Goal: Obtain resource: Download file/media

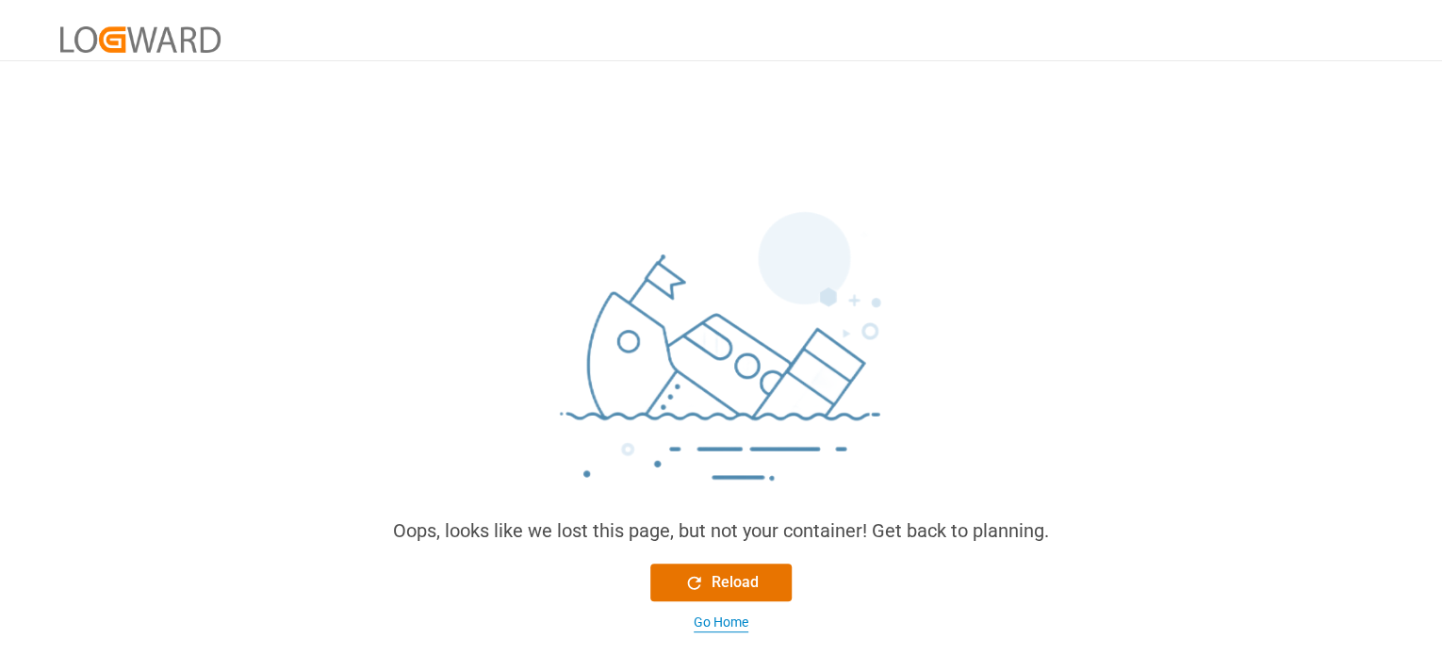
click at [714, 625] on div "Go Home" at bounding box center [721, 623] width 55 height 20
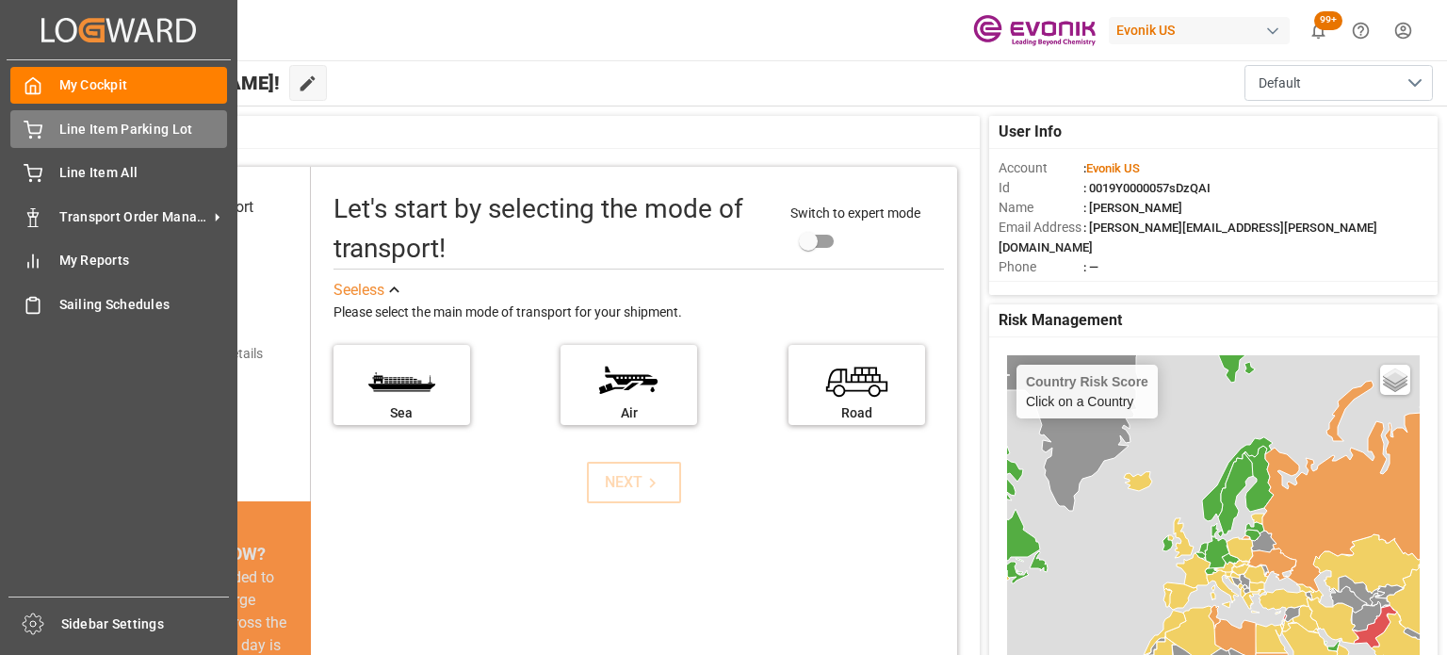
click at [123, 120] on span "Line Item Parking Lot" at bounding box center [143, 130] width 169 height 20
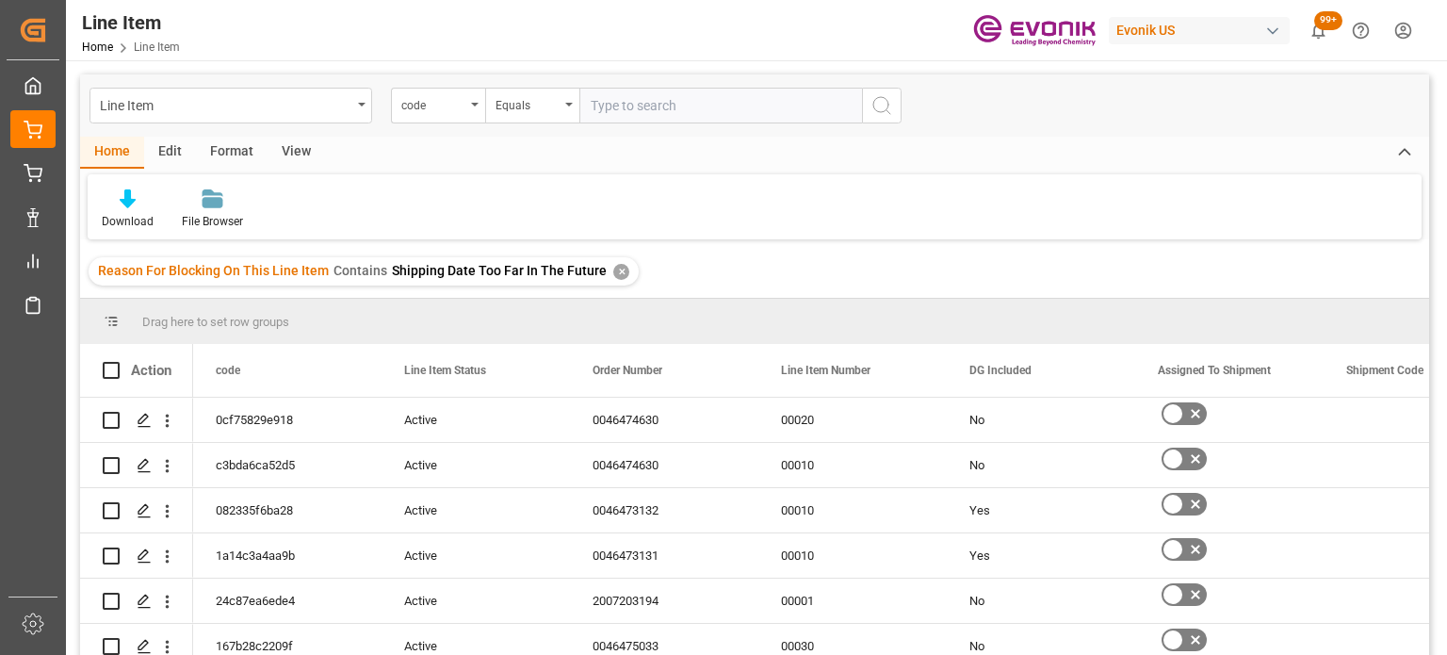
click at [613, 273] on div "✕" at bounding box center [621, 272] width 16 height 16
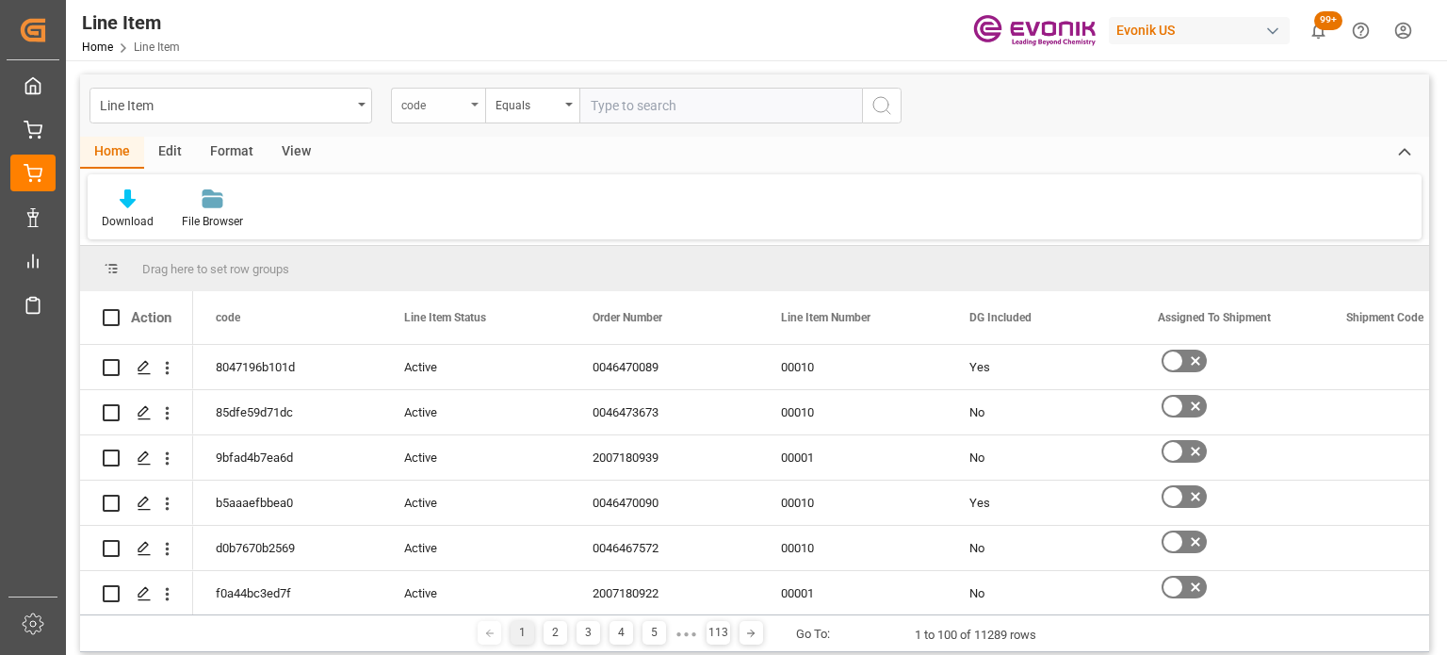
click at [435, 93] on div "code" at bounding box center [433, 103] width 64 height 22
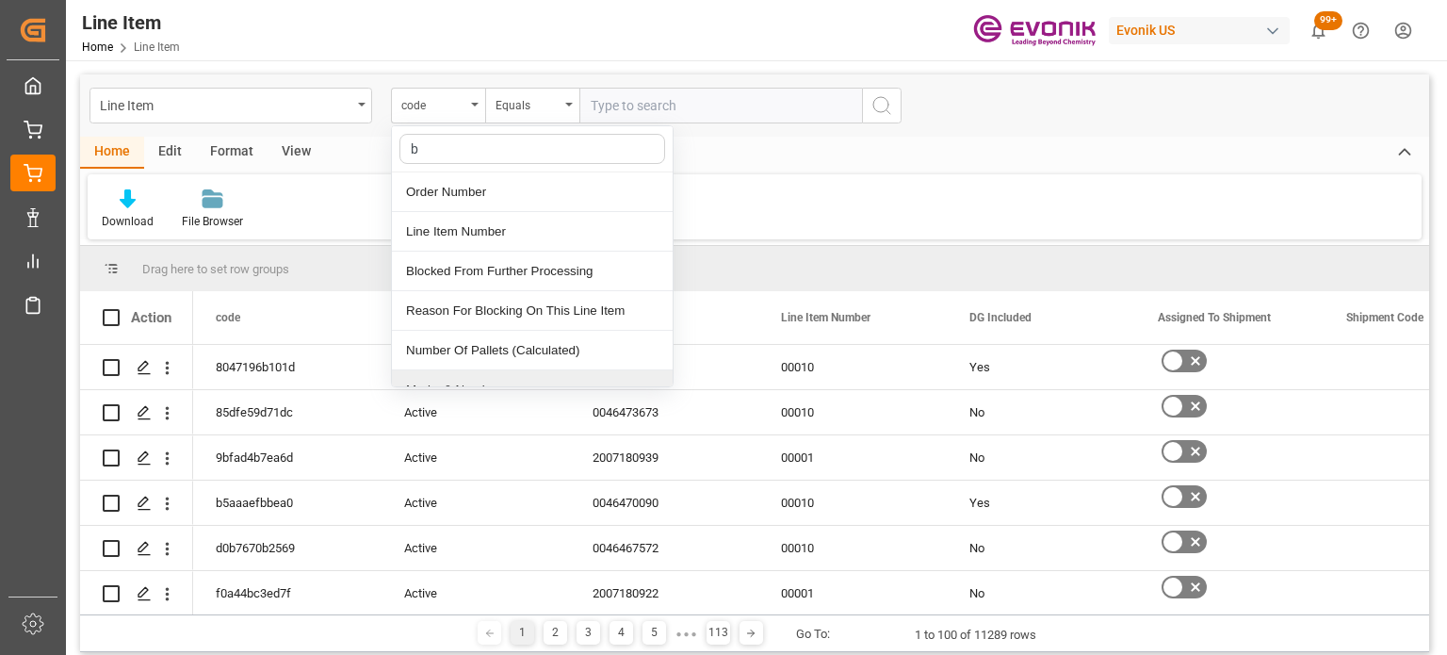
type input "bu"
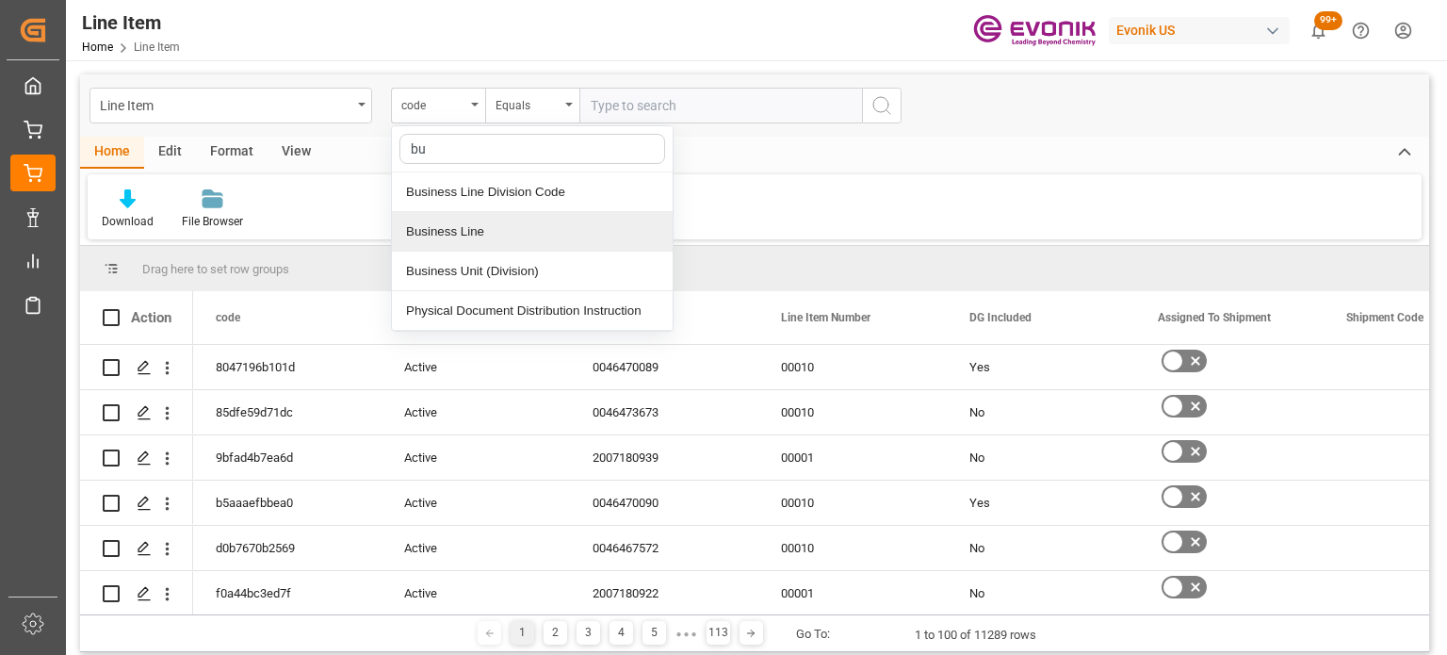
drag, startPoint x: 511, startPoint y: 229, endPoint x: 526, endPoint y: 28, distance: 201.3
click at [509, 225] on div "Business Line" at bounding box center [532, 232] width 281 height 40
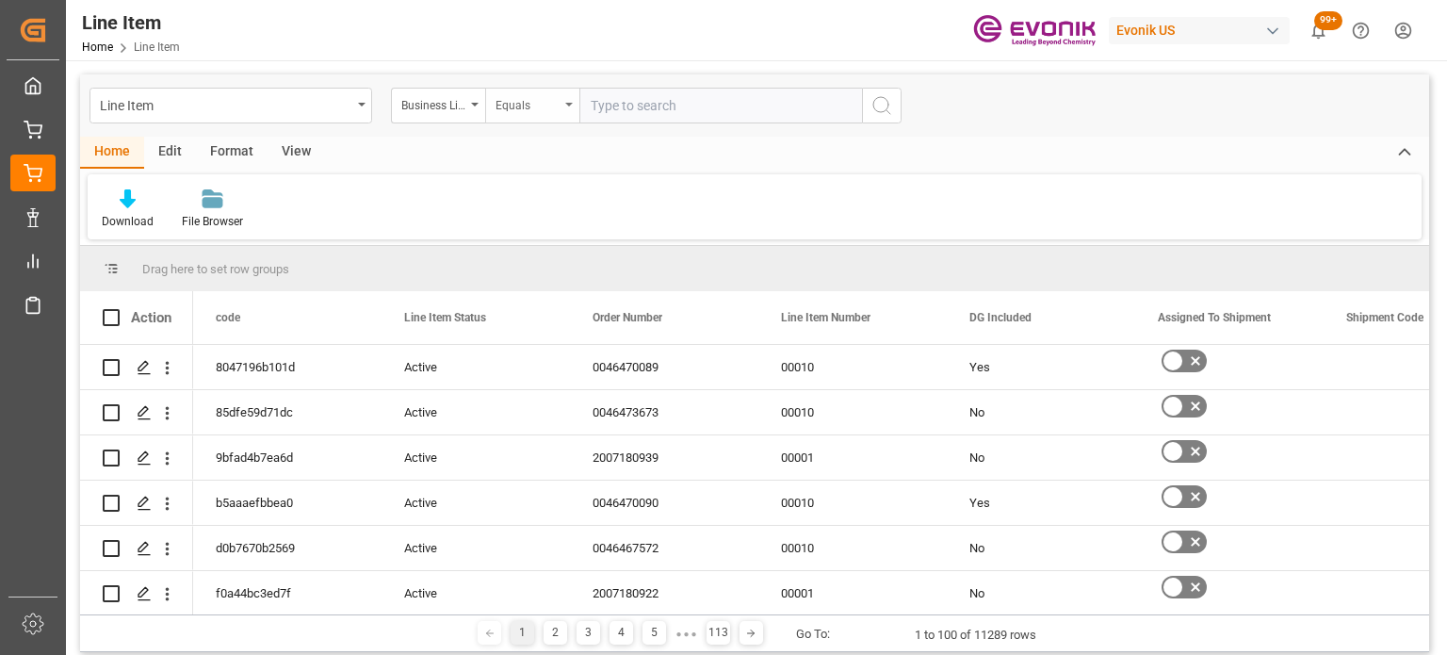
click at [497, 90] on div "Equals" at bounding box center [532, 106] width 94 height 36
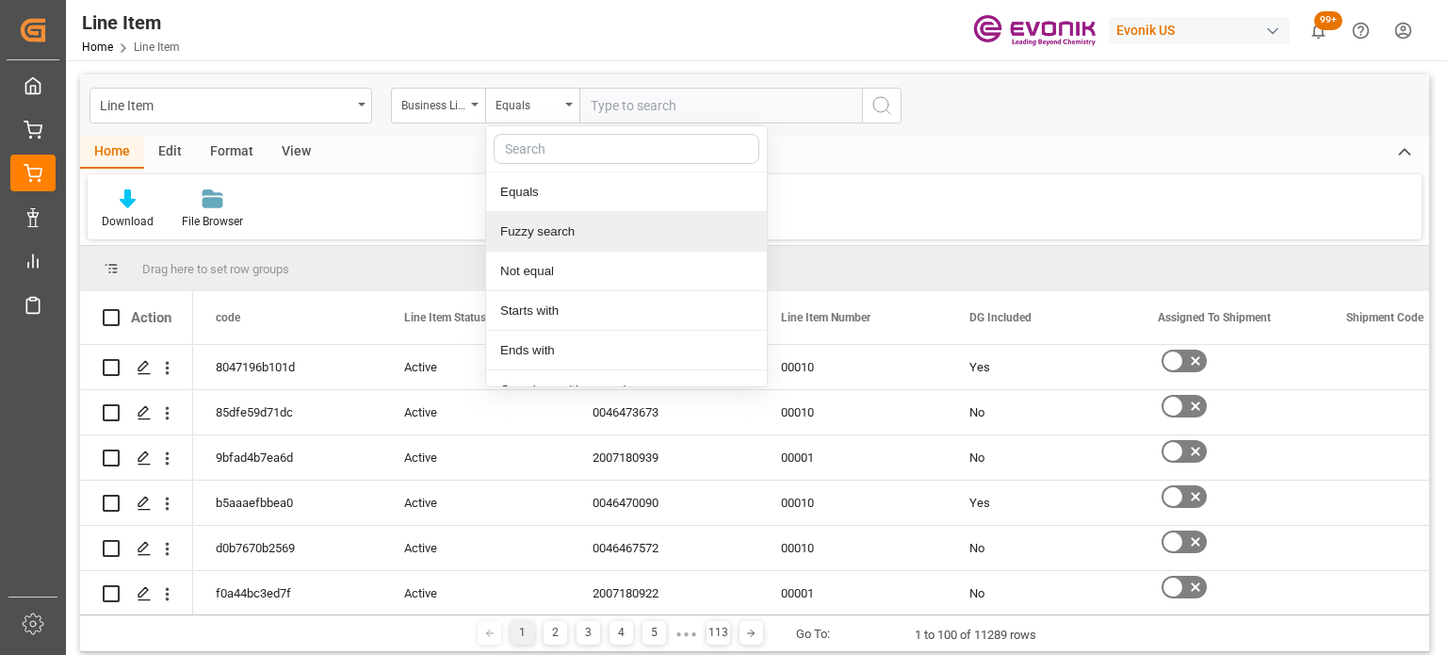
click at [533, 234] on div "Fuzzy search" at bounding box center [626, 232] width 281 height 40
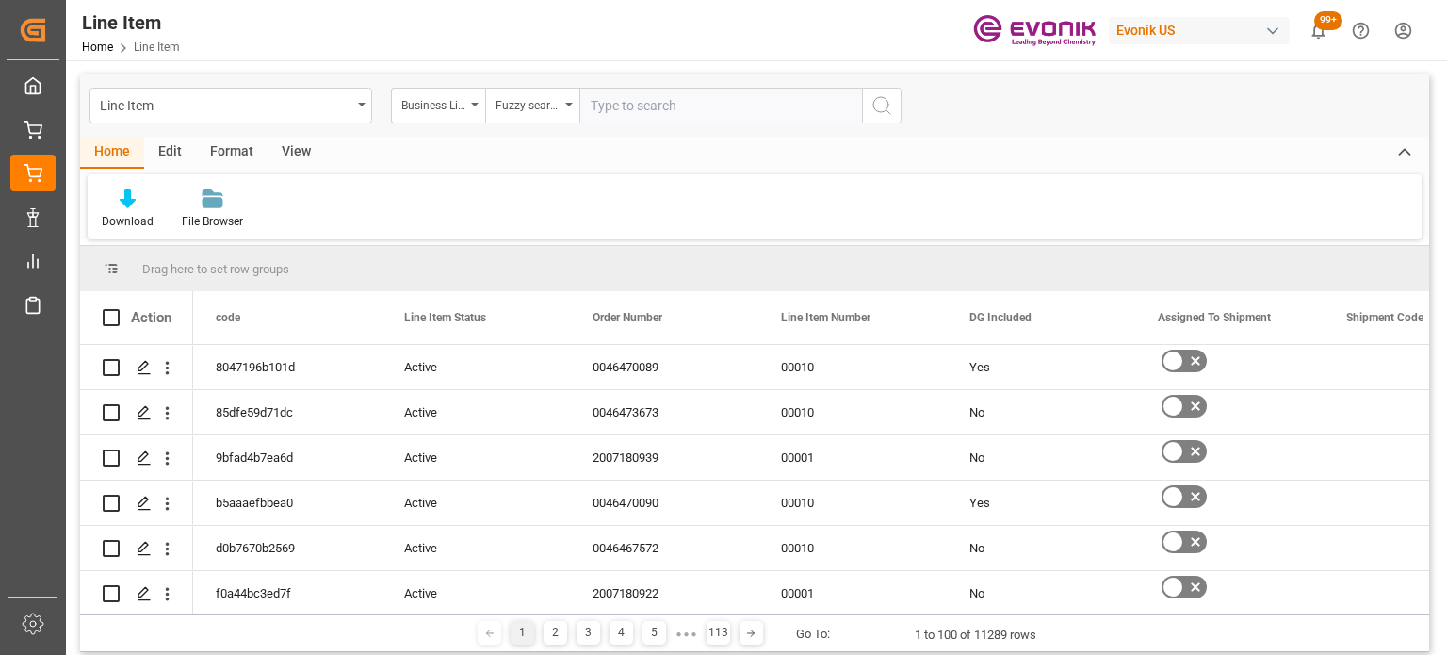
click at [629, 107] on input "text" at bounding box center [721, 106] width 283 height 36
type input "u"
type input "inter"
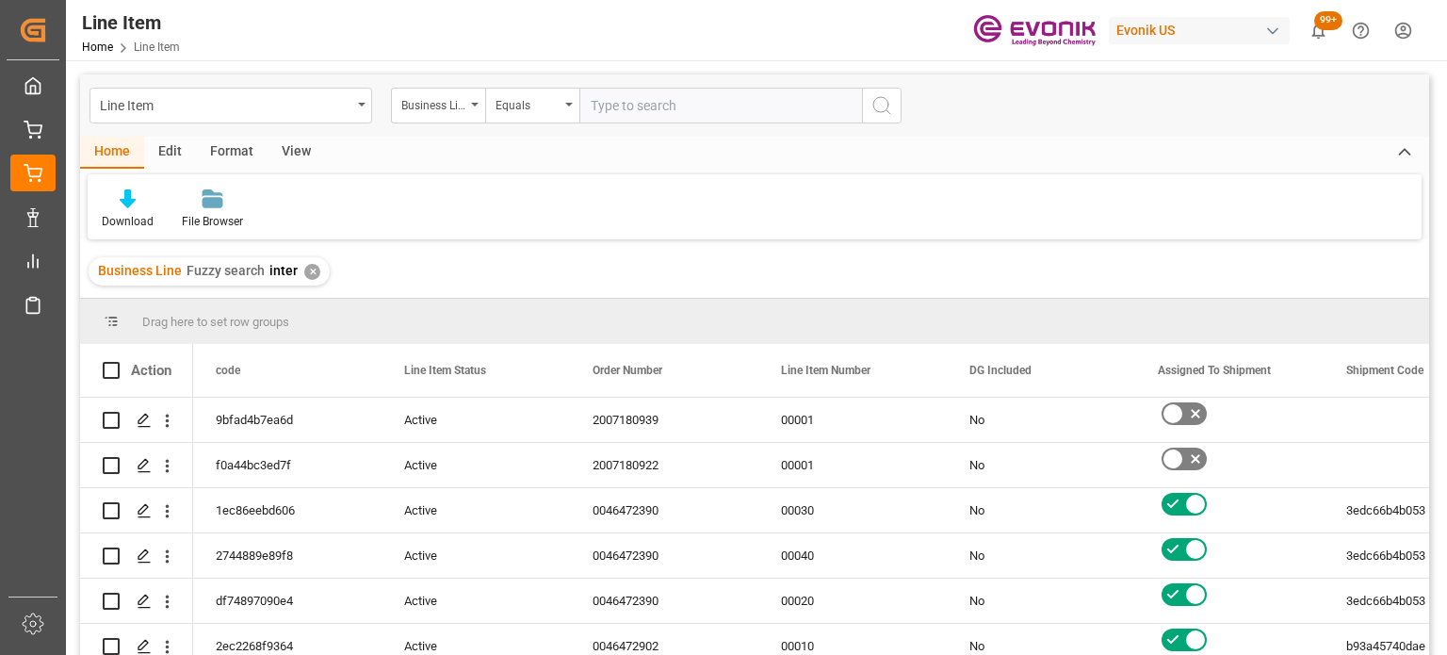
click at [296, 156] on div "View" at bounding box center [296, 153] width 57 height 32
click at [143, 195] on div "Default" at bounding box center [120, 208] width 65 height 41
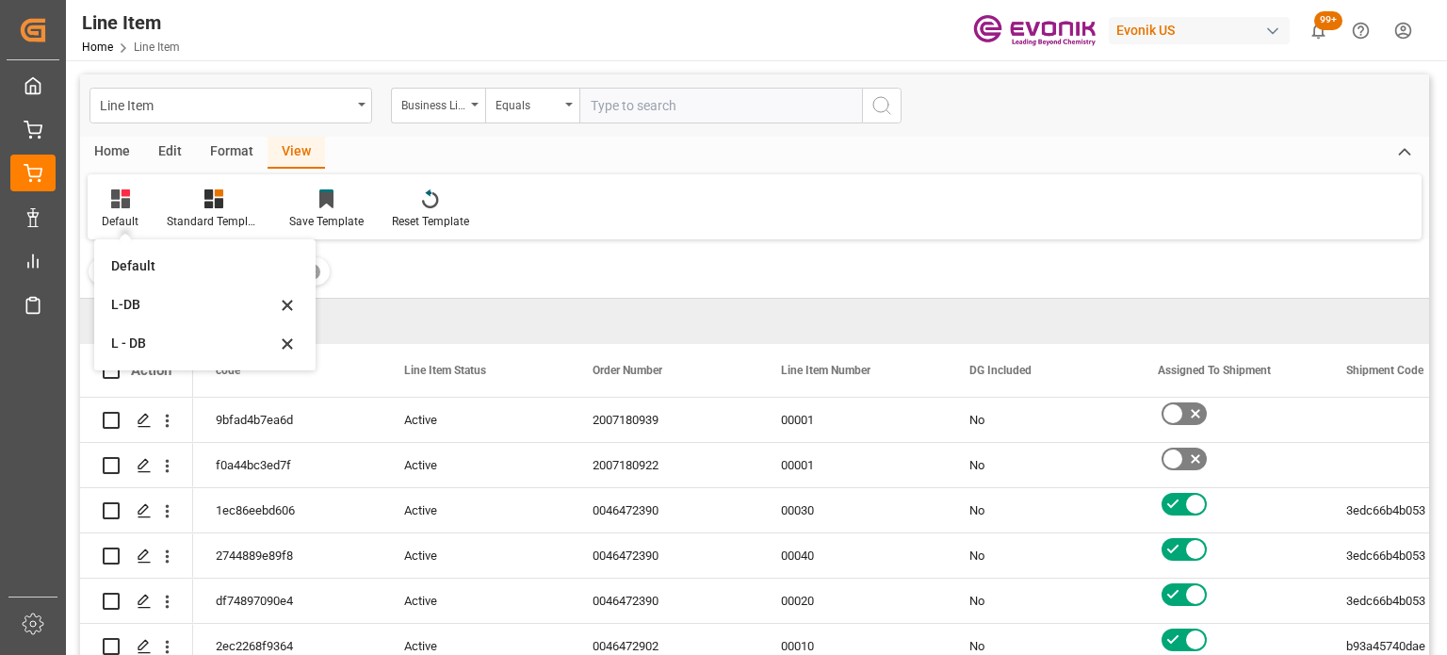
click at [187, 303] on div "L-DB" at bounding box center [193, 305] width 165 height 20
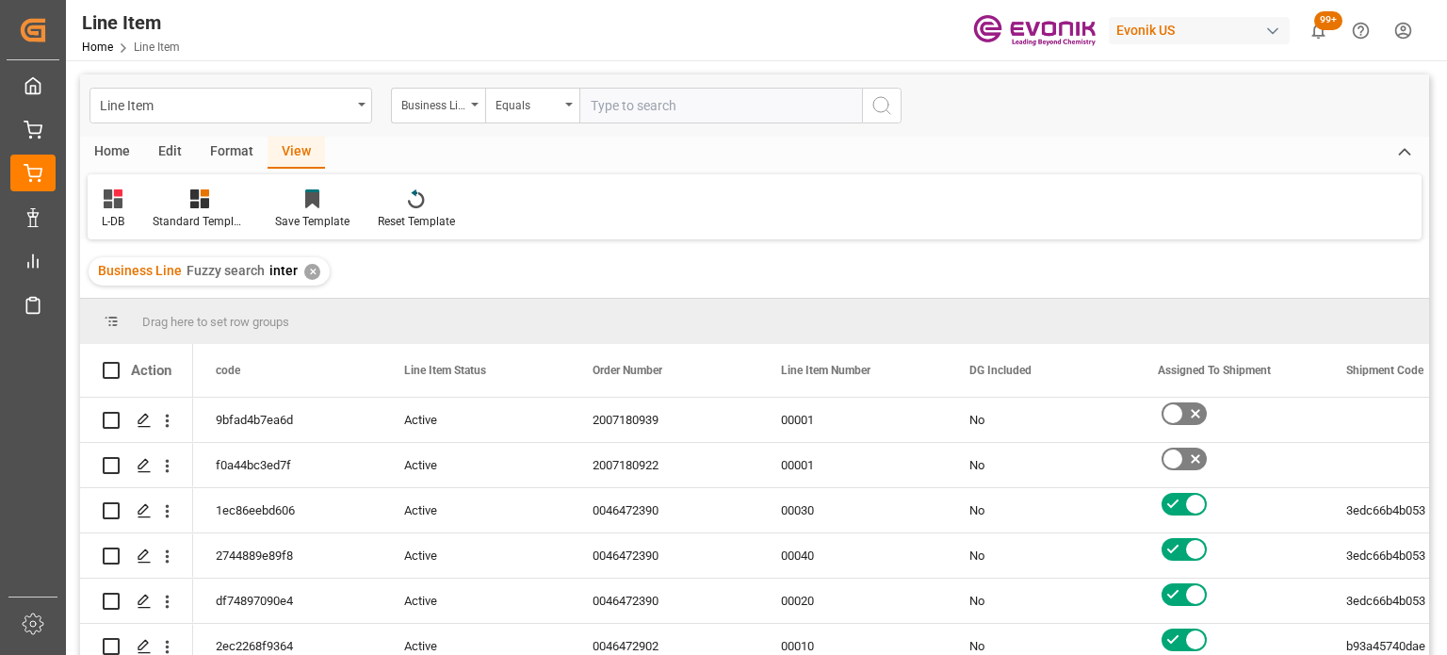
click at [100, 146] on div "Home" at bounding box center [112, 153] width 64 height 32
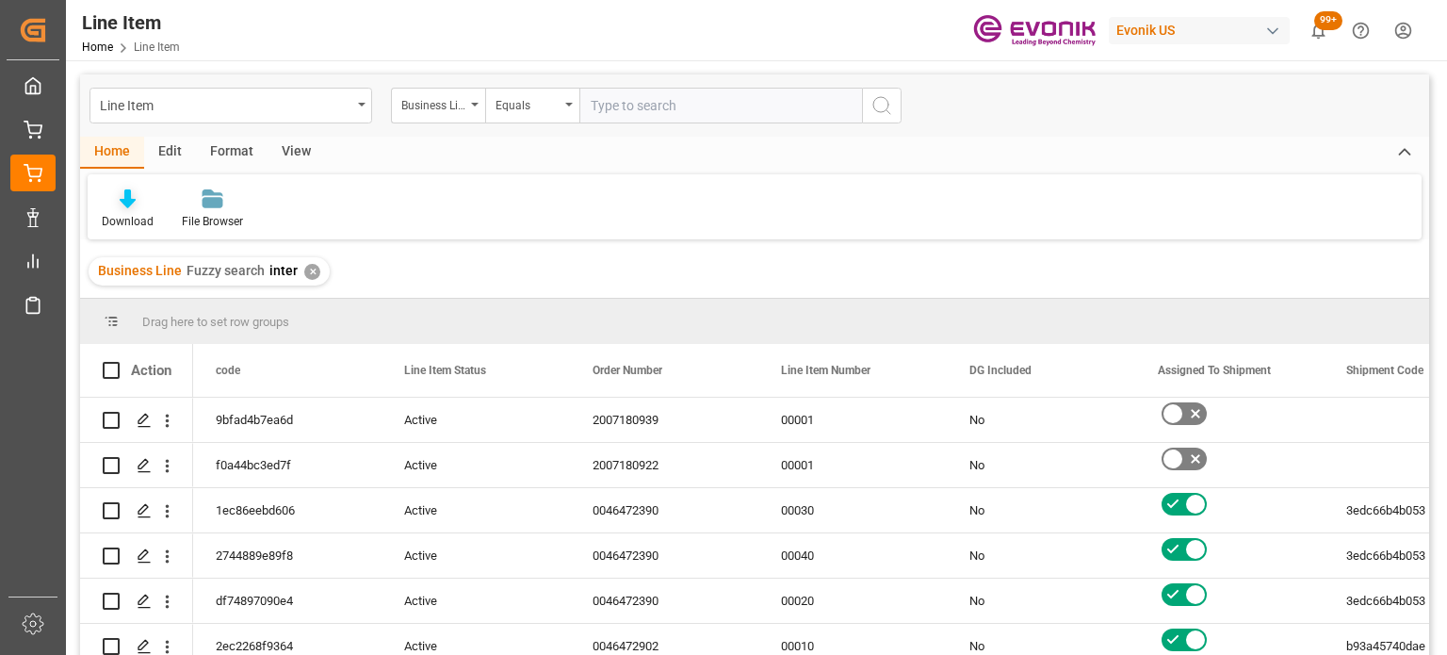
click at [129, 214] on div "Download" at bounding box center [128, 221] width 52 height 17
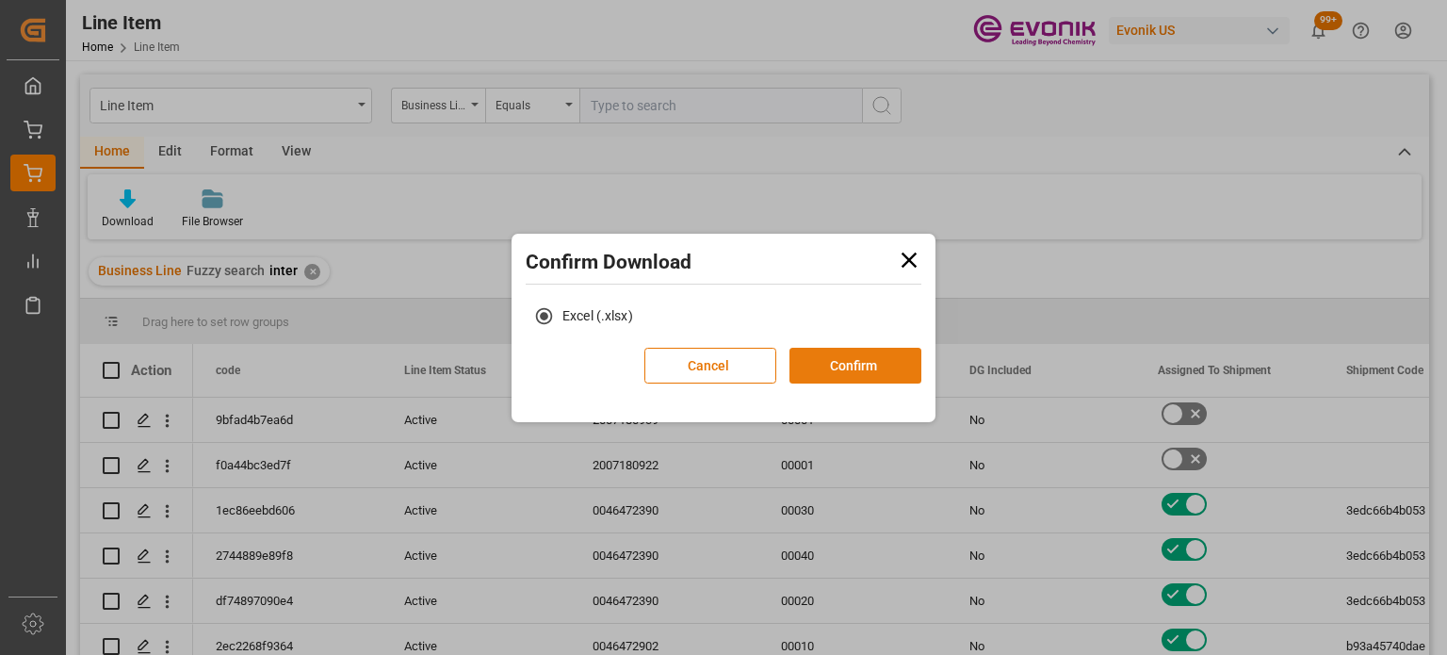
click at [821, 351] on button "Confirm" at bounding box center [856, 366] width 132 height 36
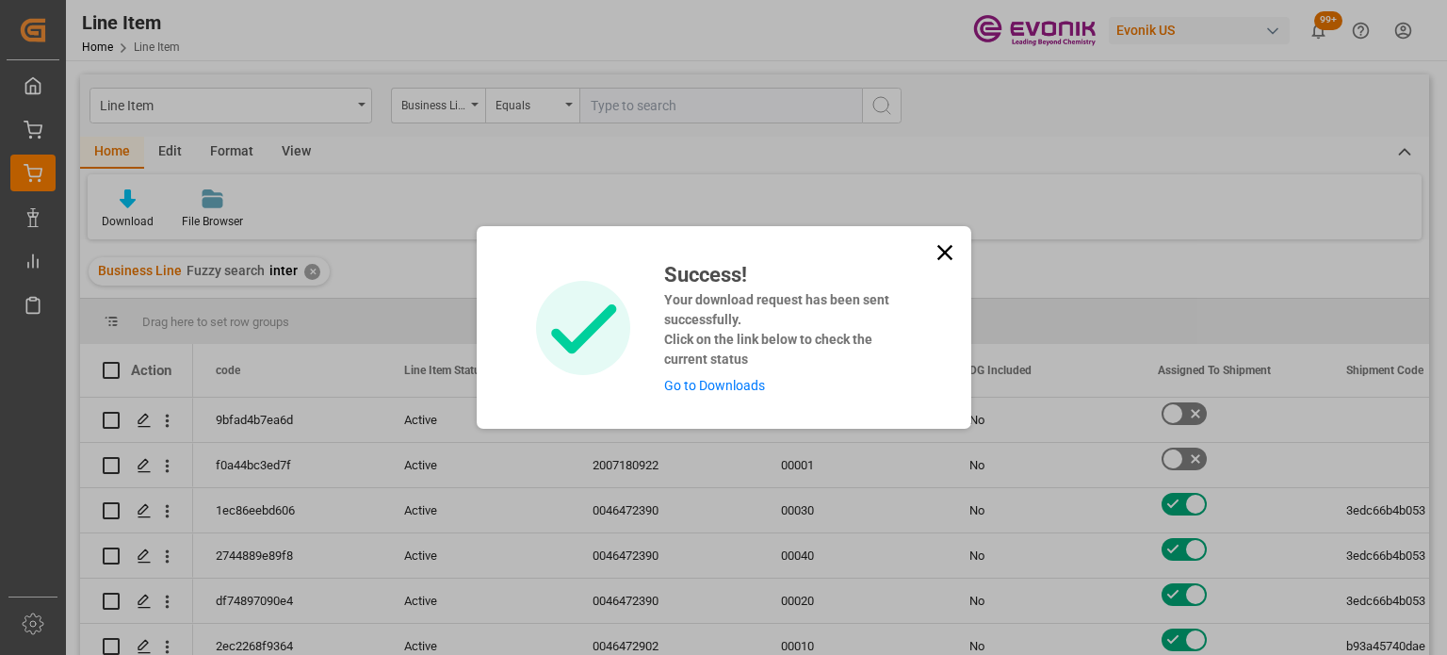
click at [950, 265] on icon at bounding box center [945, 252] width 26 height 26
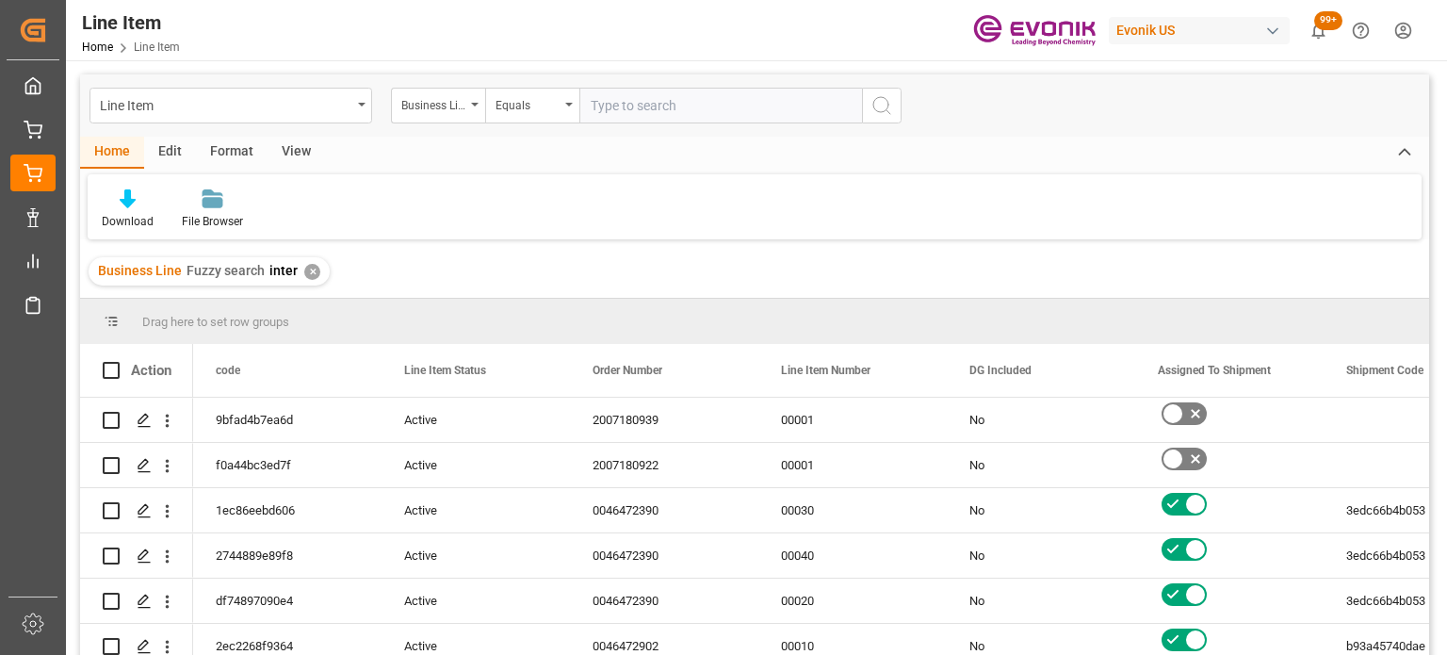
click at [309, 108] on div "Line Item" at bounding box center [226, 104] width 252 height 24
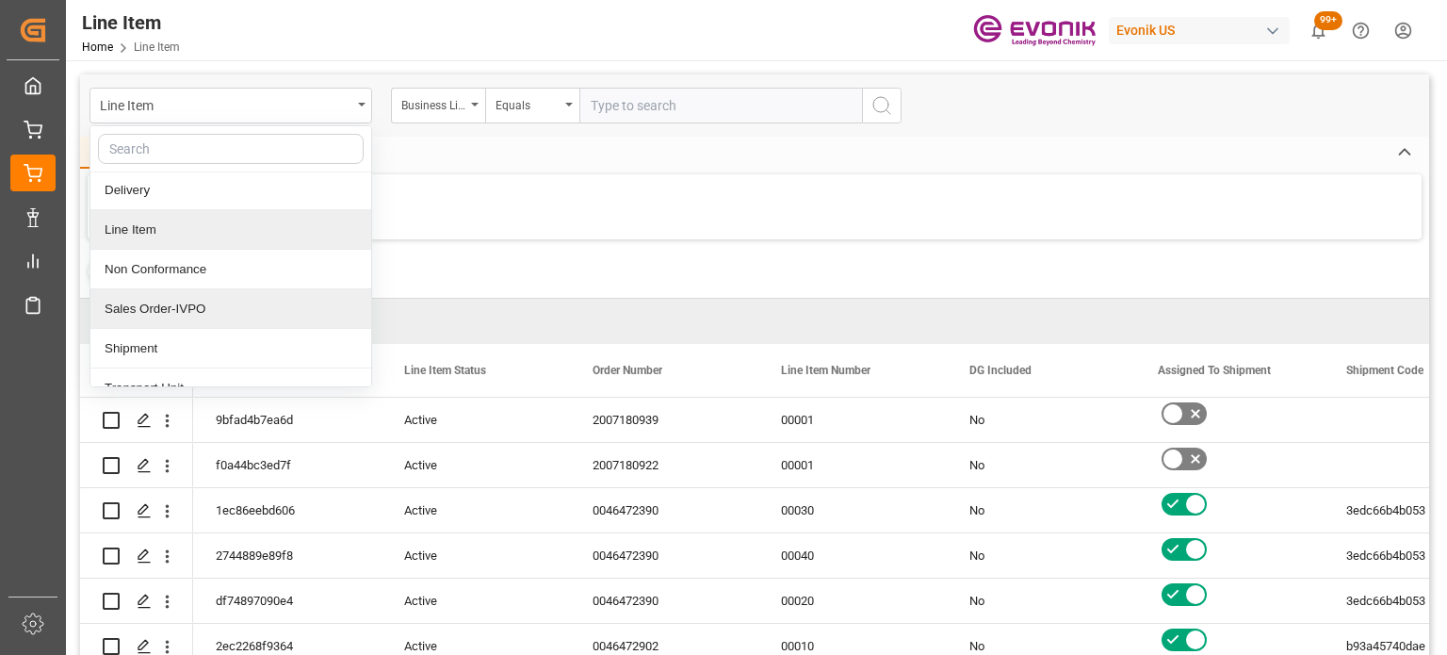
scroll to position [60, 0]
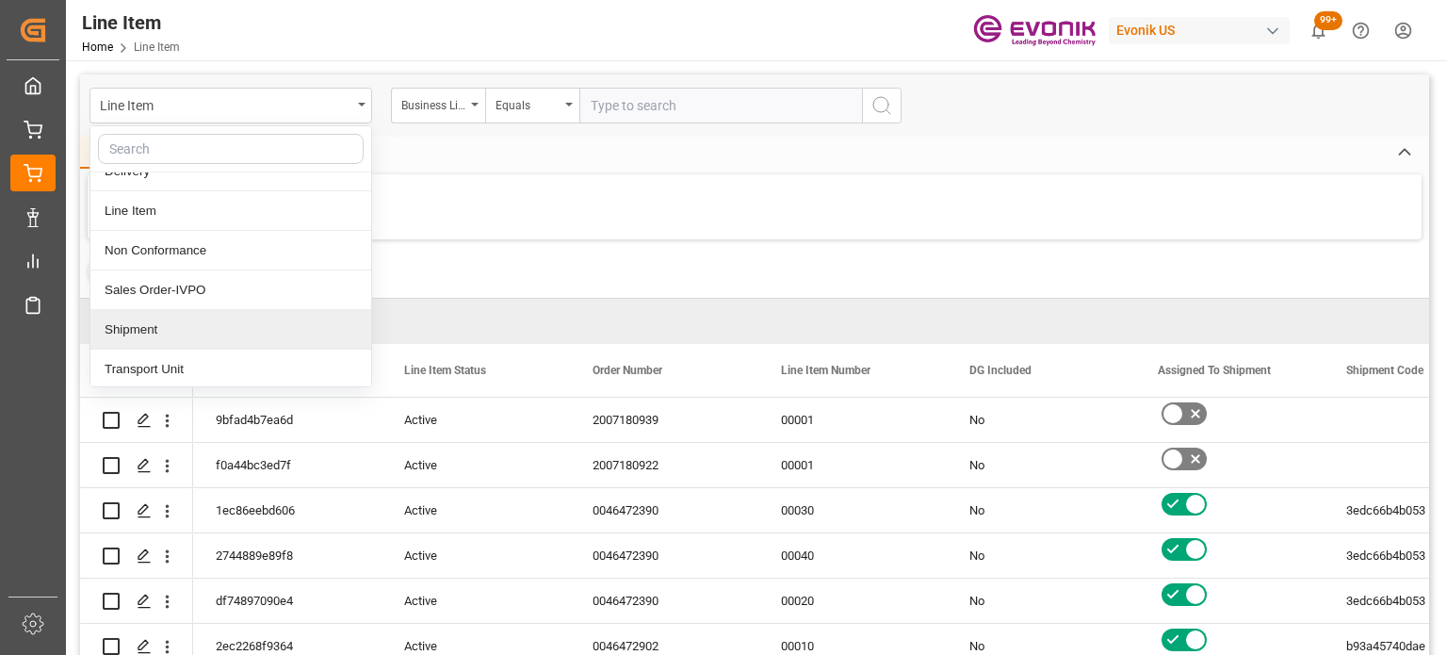
click at [211, 326] on div "Shipment" at bounding box center [230, 330] width 281 height 40
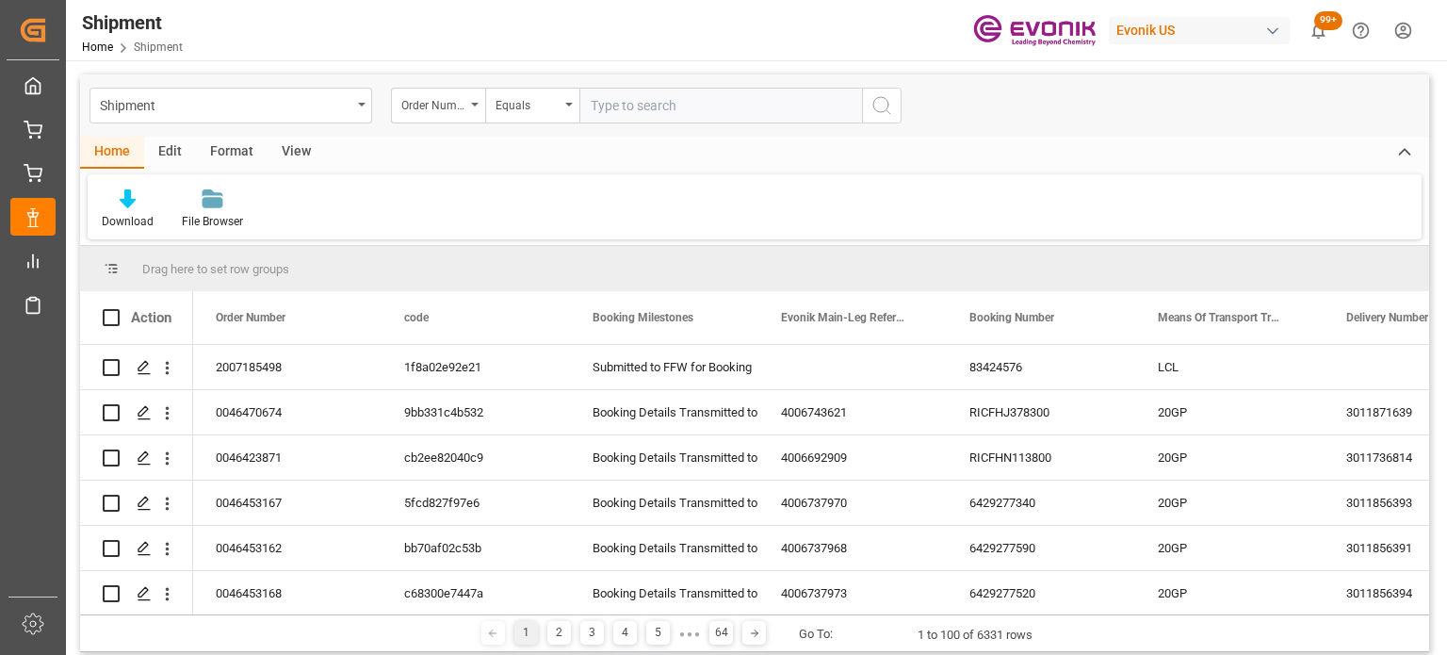
click at [470, 108] on div "Order Number" at bounding box center [438, 106] width 94 height 36
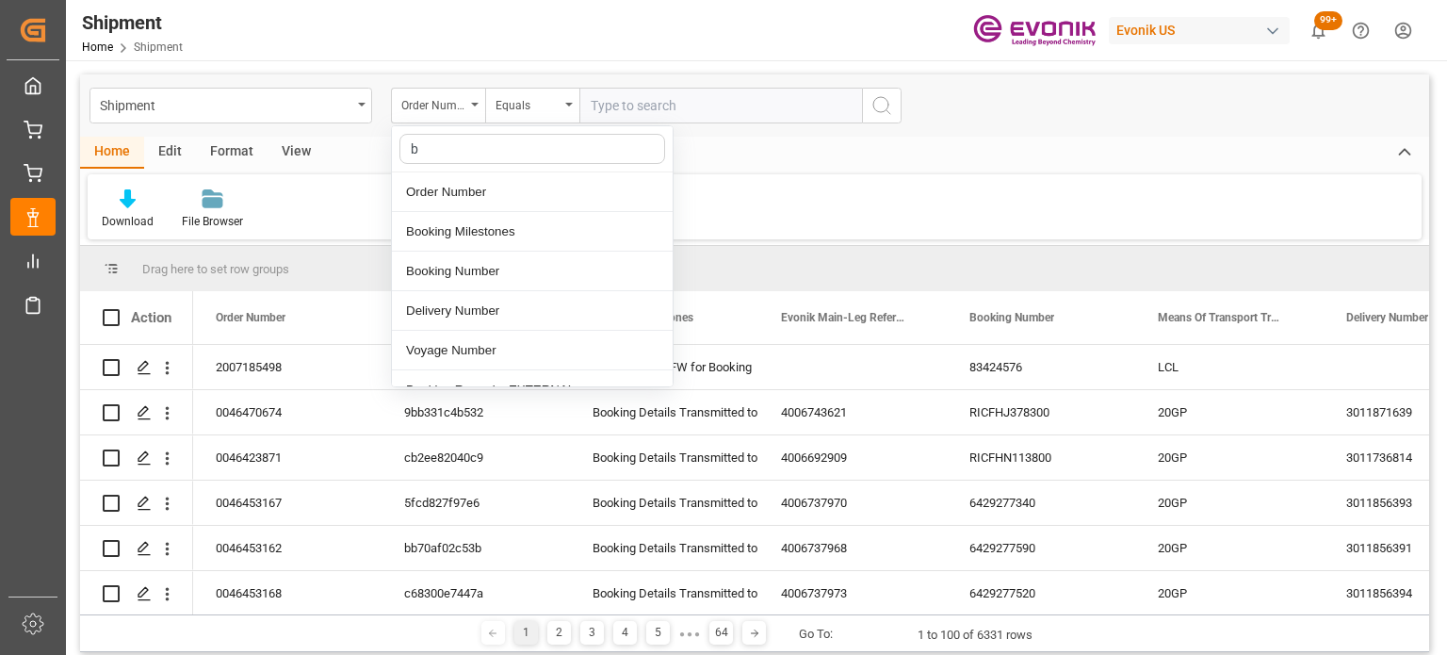
type input "bu"
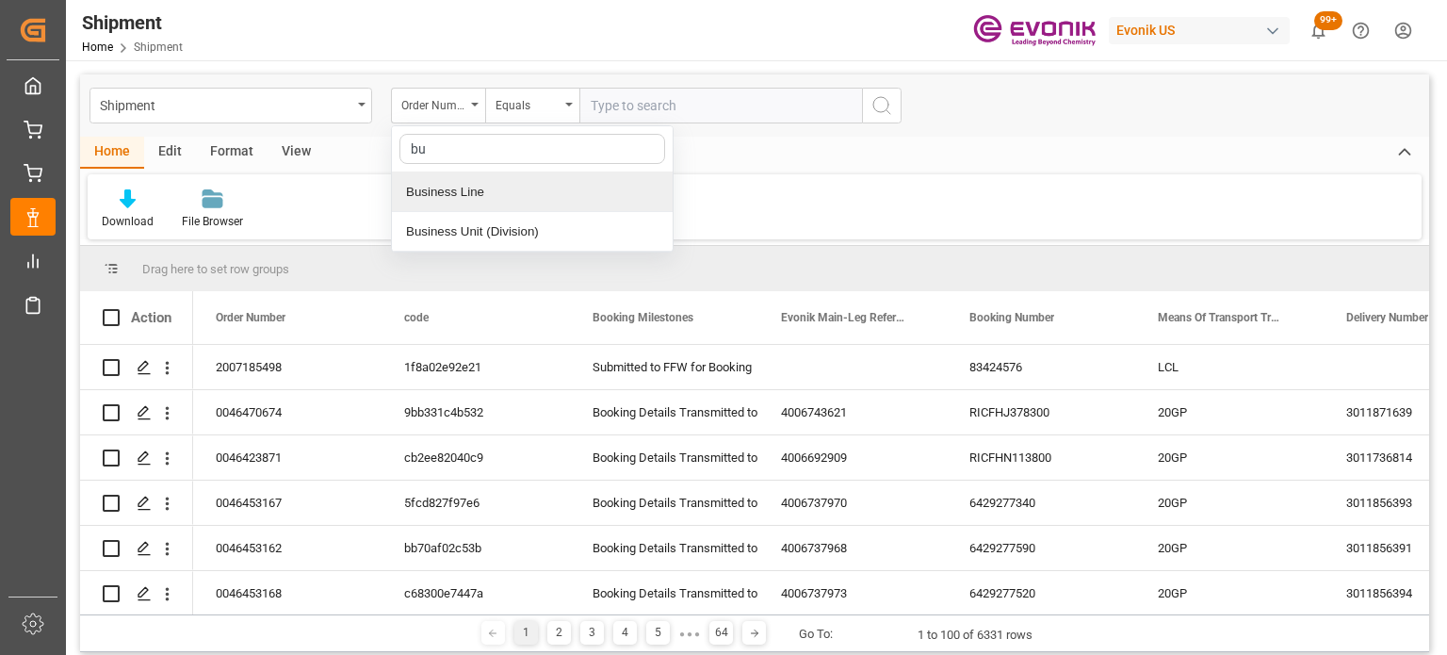
drag, startPoint x: 437, startPoint y: 174, endPoint x: 456, endPoint y: 166, distance: 20.7
click at [437, 174] on div "Business Line" at bounding box center [532, 192] width 281 height 40
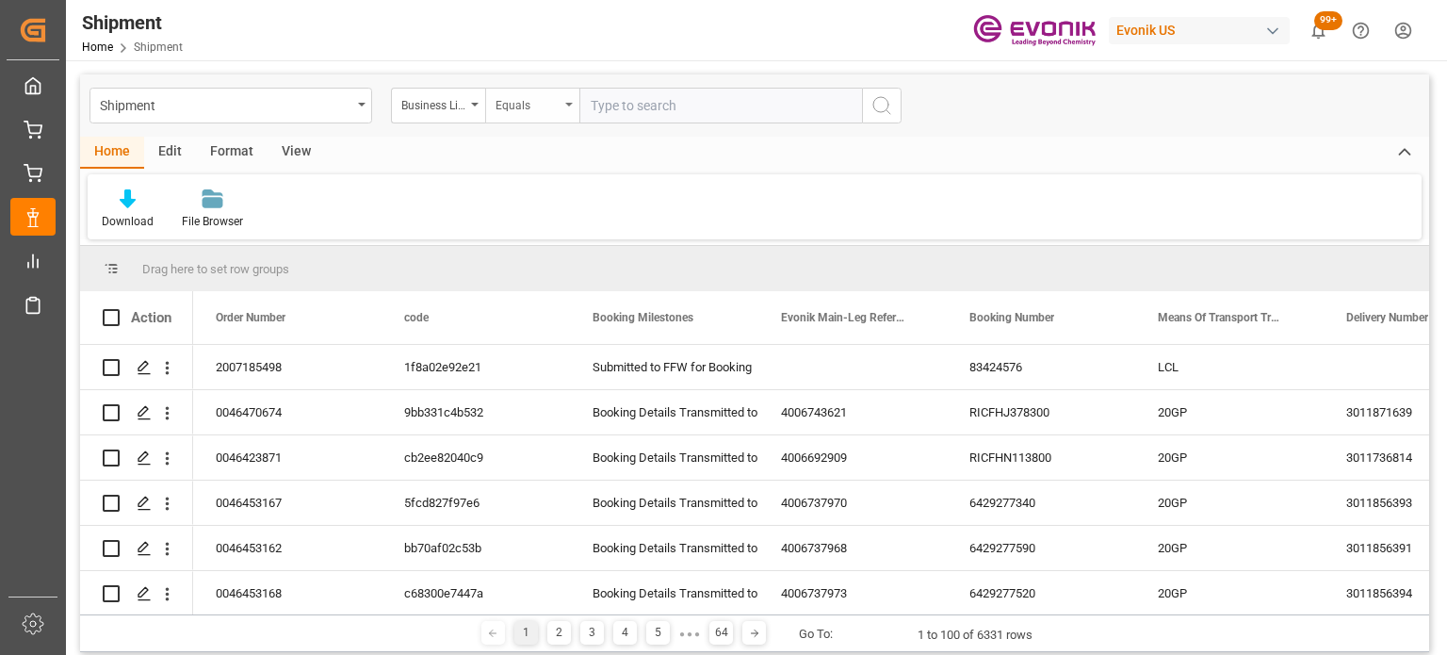
click at [539, 105] on div "Equals" at bounding box center [528, 103] width 64 height 22
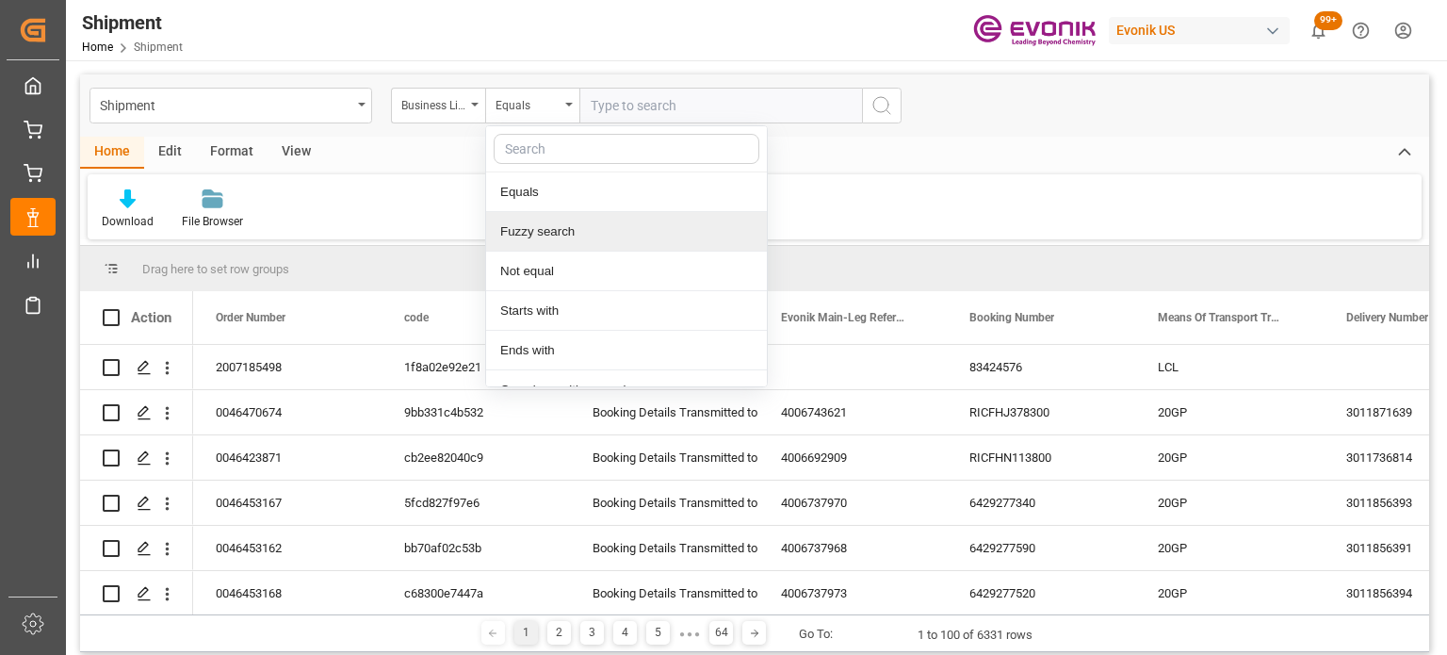
click at [539, 230] on div "Fuzzy search" at bounding box center [626, 232] width 281 height 40
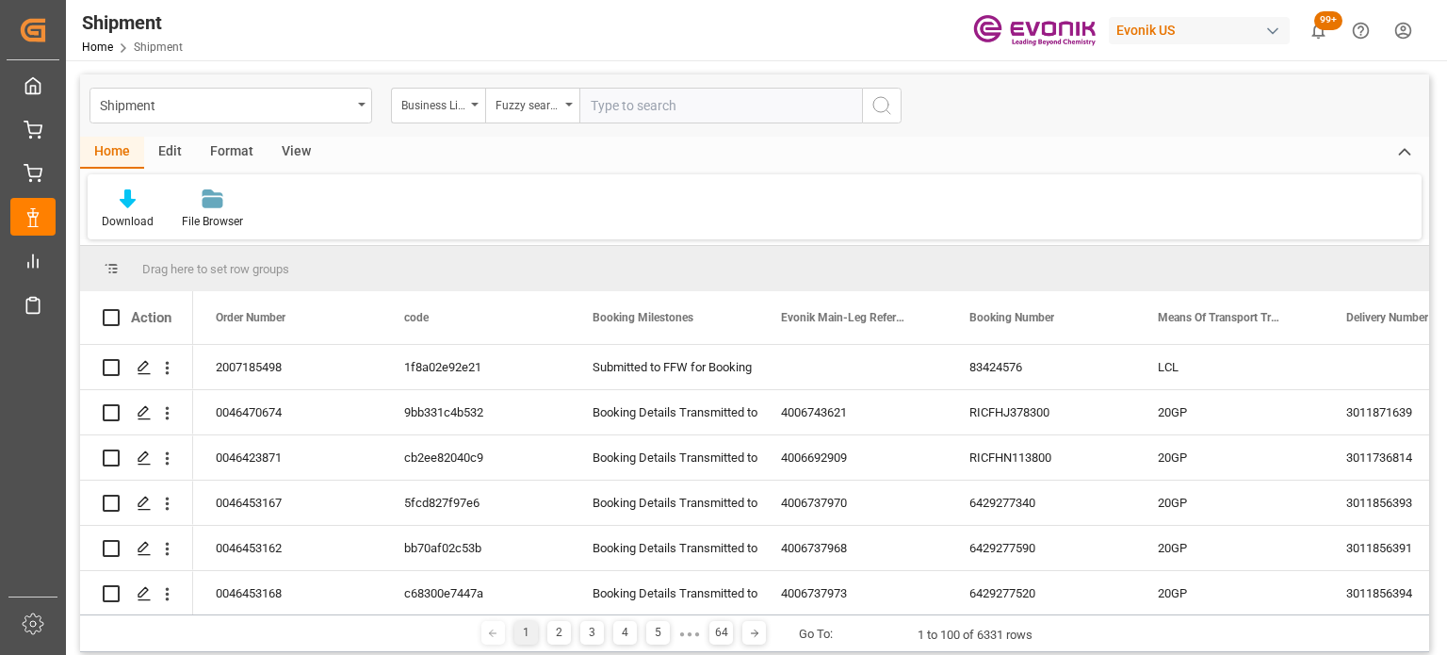
click at [639, 117] on input "text" at bounding box center [721, 106] width 283 height 36
type input "inter"
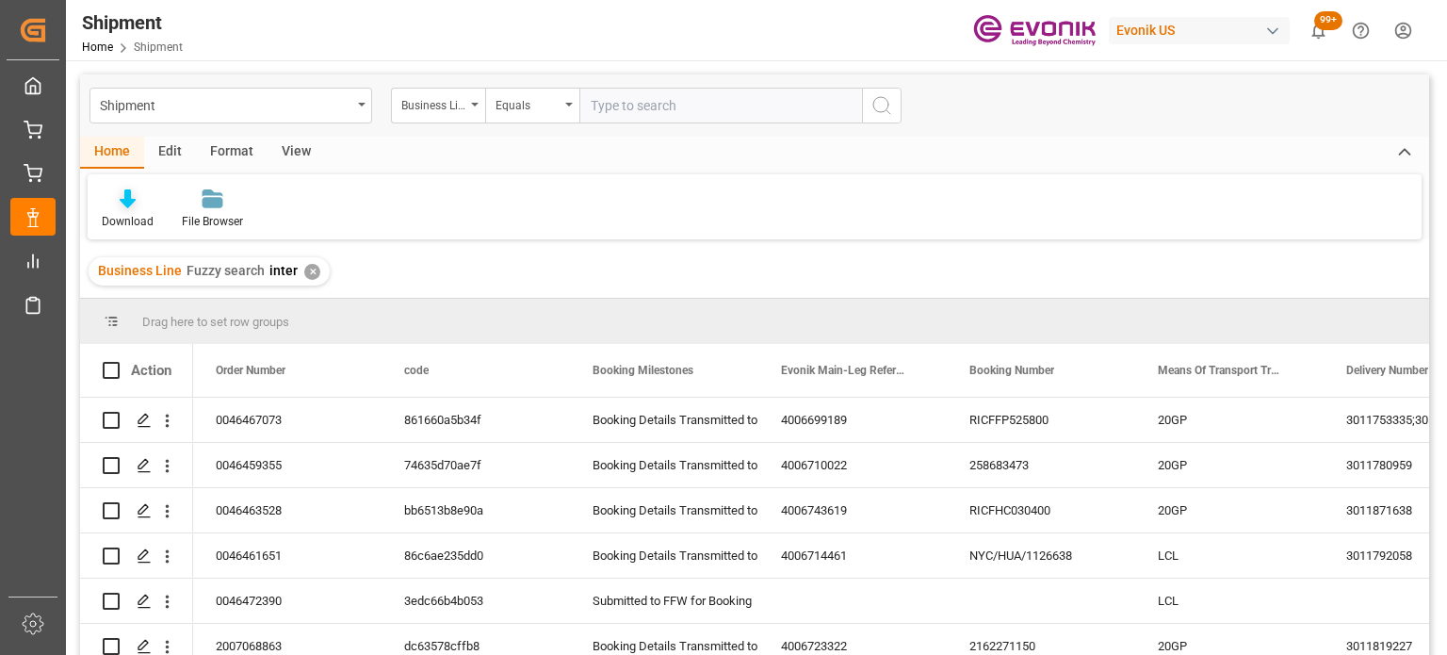
click at [112, 209] on div "Download" at bounding box center [128, 208] width 80 height 41
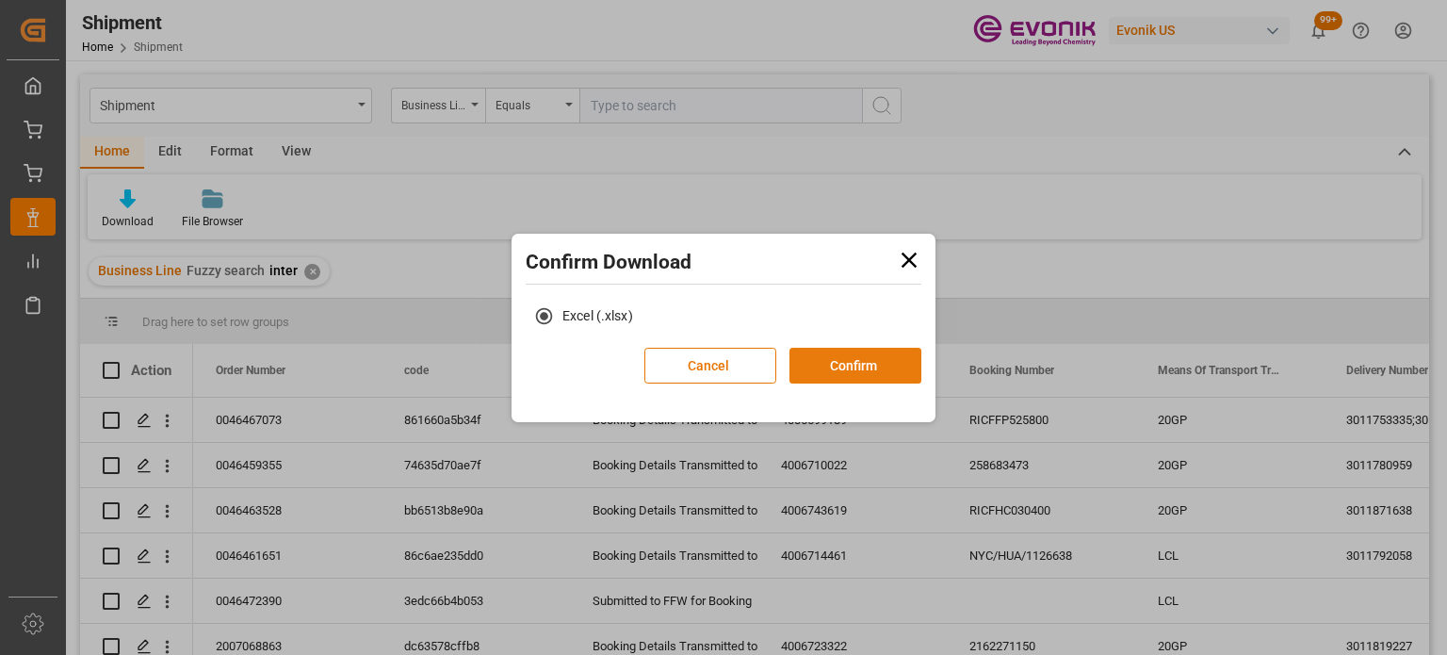
click at [837, 367] on button "Confirm" at bounding box center [856, 366] width 132 height 36
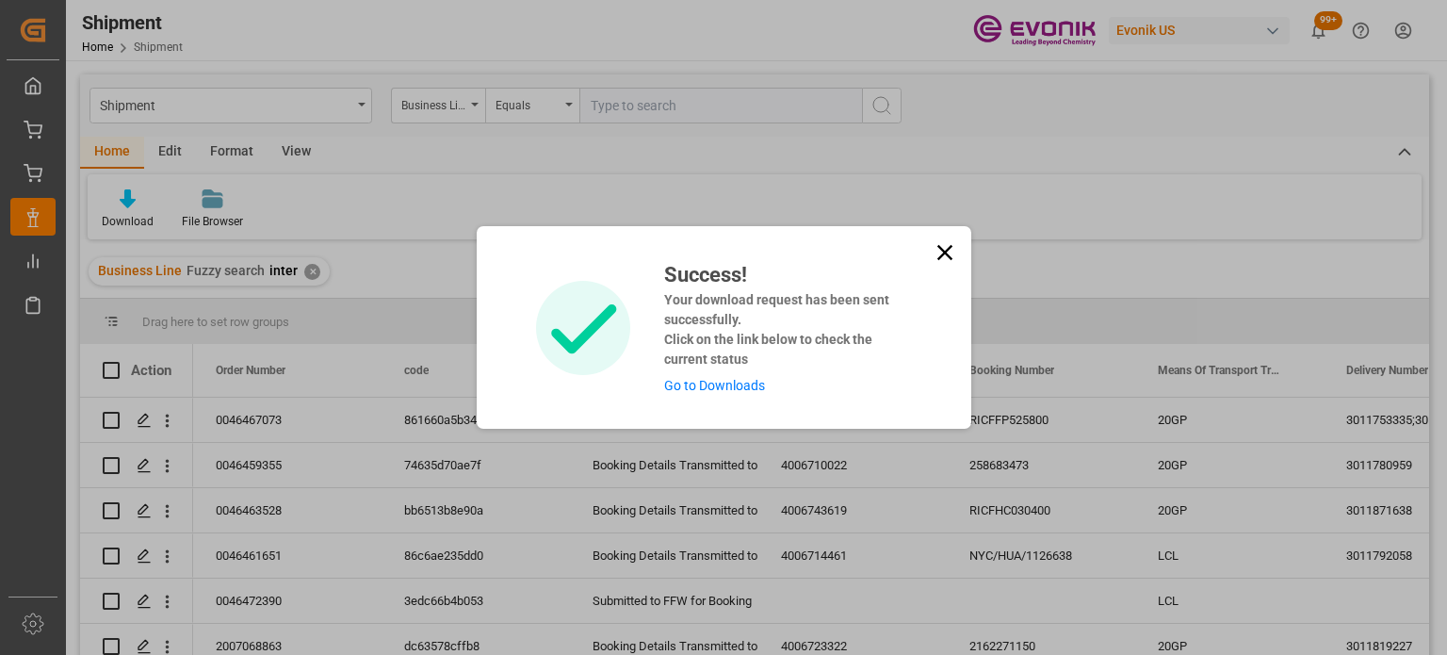
click at [939, 257] on icon at bounding box center [944, 252] width 15 height 15
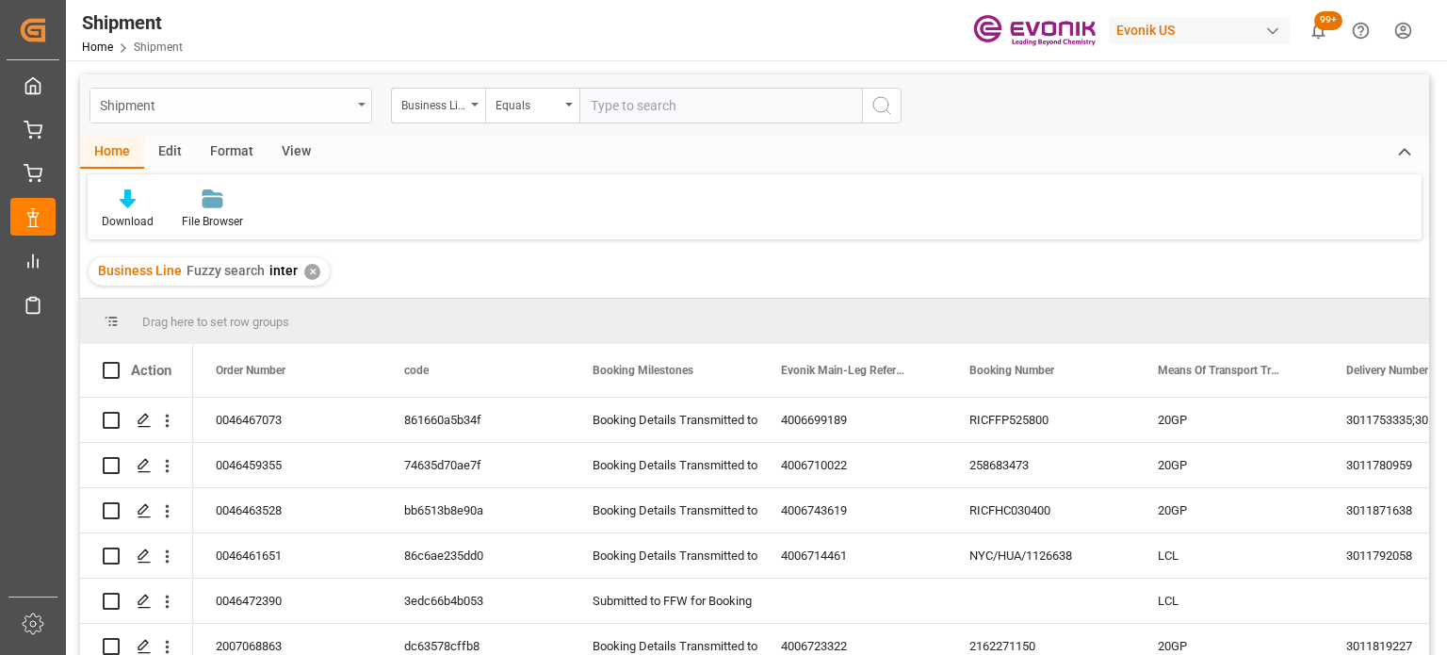
click at [342, 118] on div "Shipment" at bounding box center [231, 106] width 283 height 36
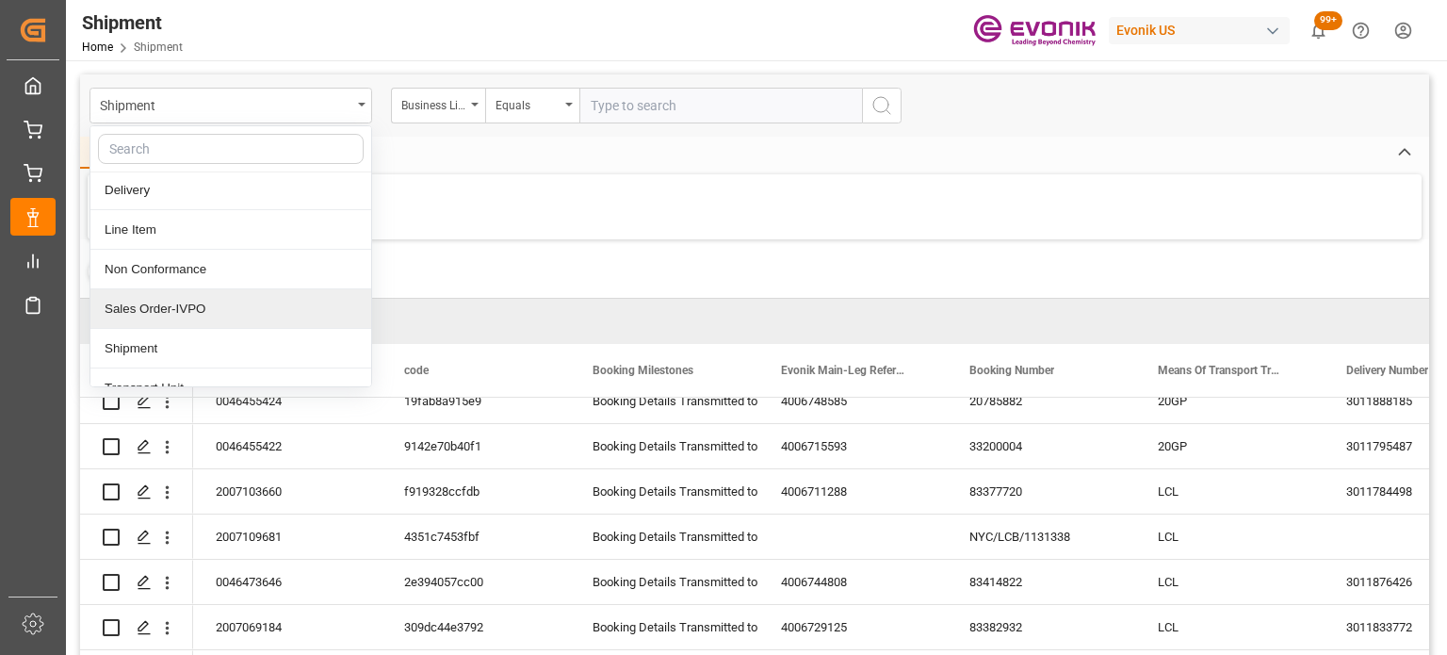
scroll to position [60, 0]
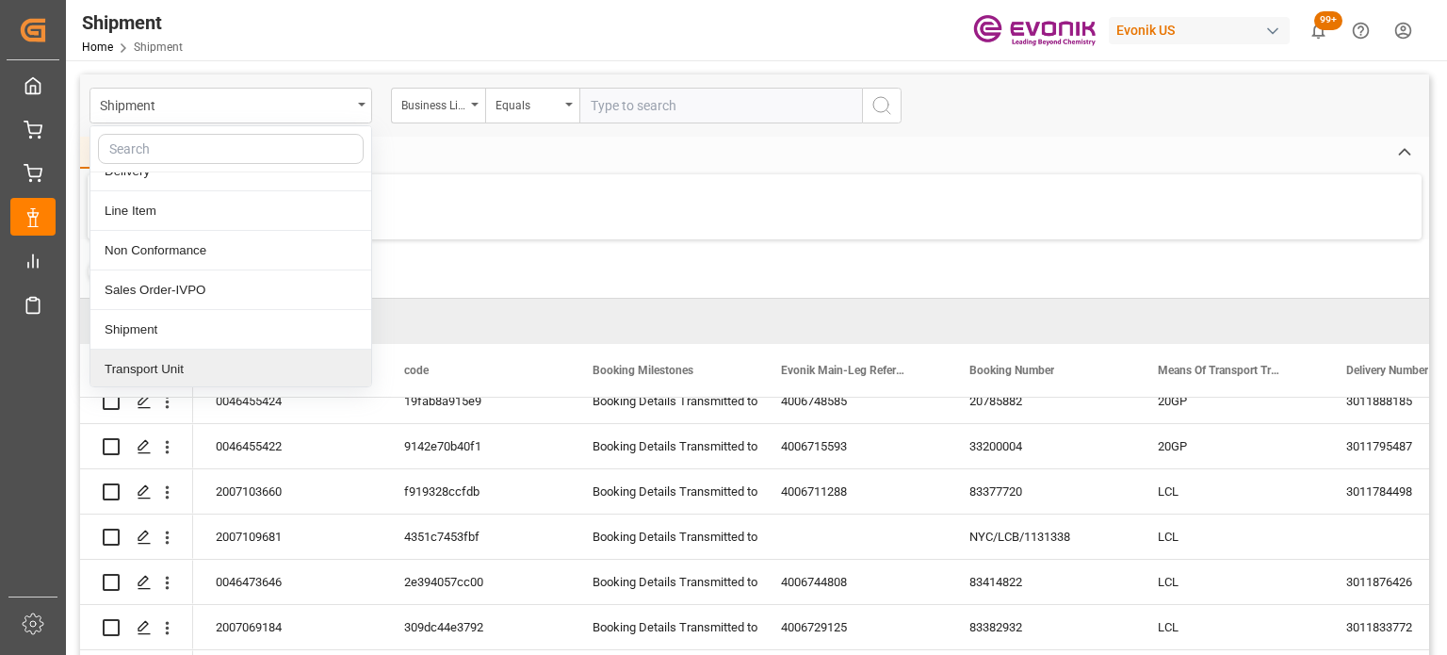
click at [170, 360] on div "Transport Unit" at bounding box center [230, 370] width 281 height 40
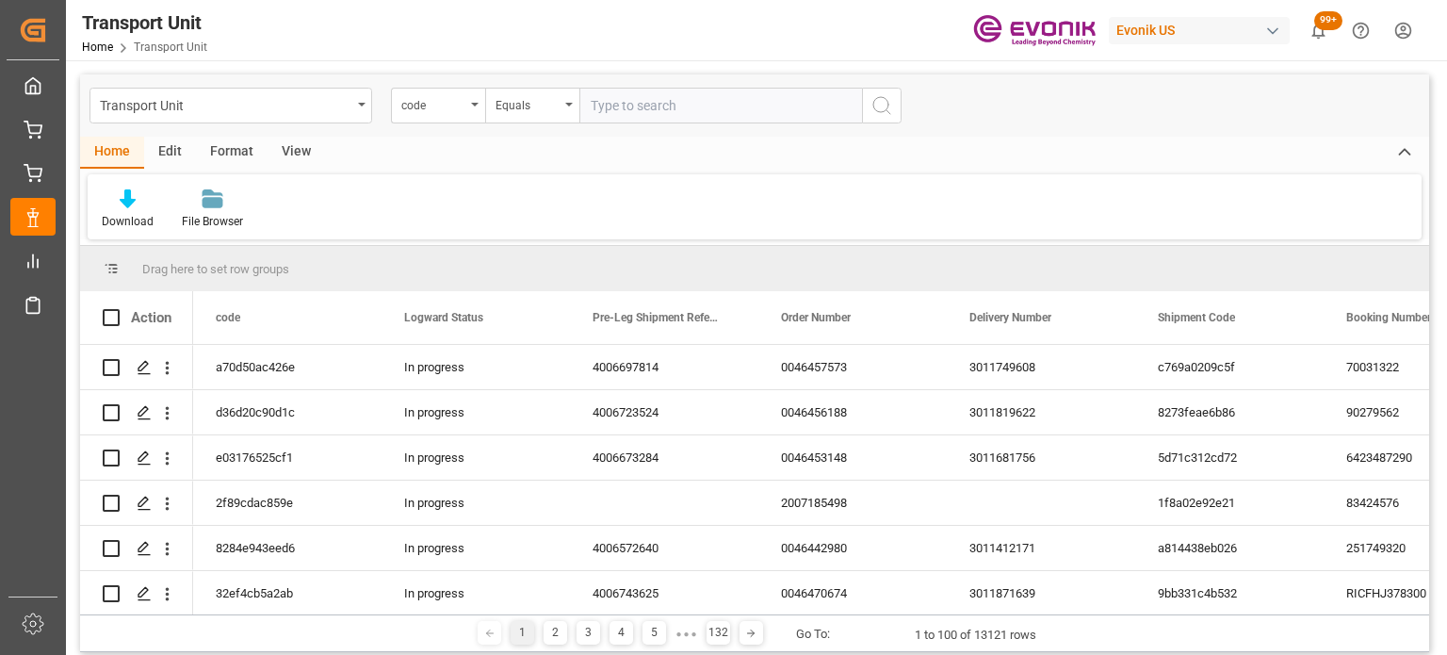
click at [286, 150] on div "View" at bounding box center [296, 153] width 57 height 32
click at [128, 206] on icon at bounding box center [120, 198] width 19 height 19
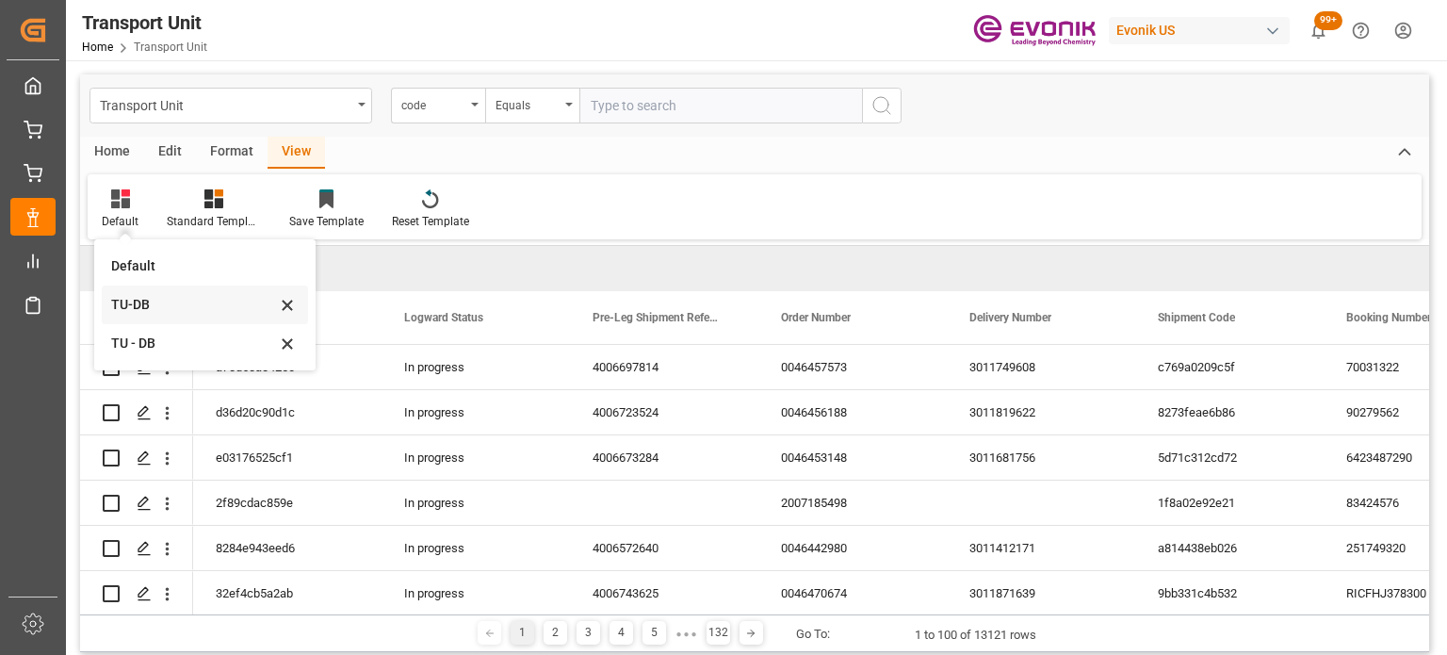
click at [141, 304] on div "TU-DB" at bounding box center [193, 305] width 165 height 20
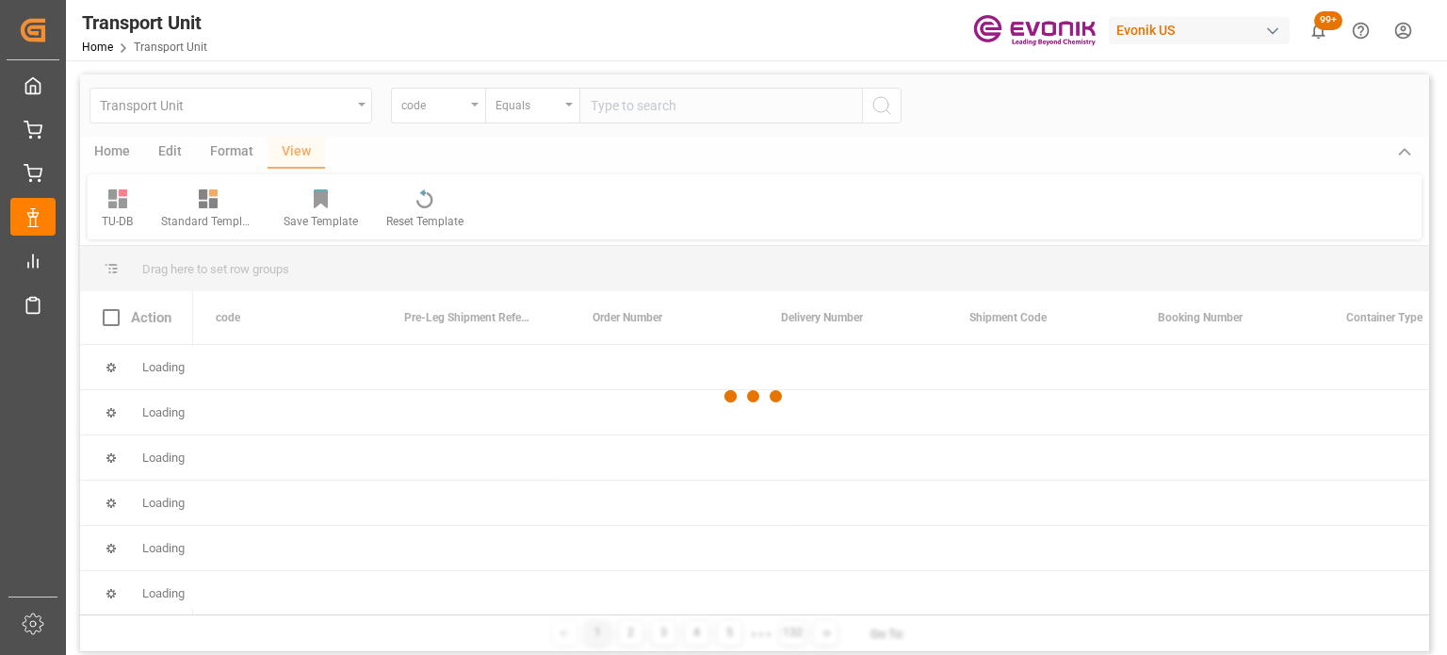
click at [116, 154] on div at bounding box center [754, 396] width 1349 height 644
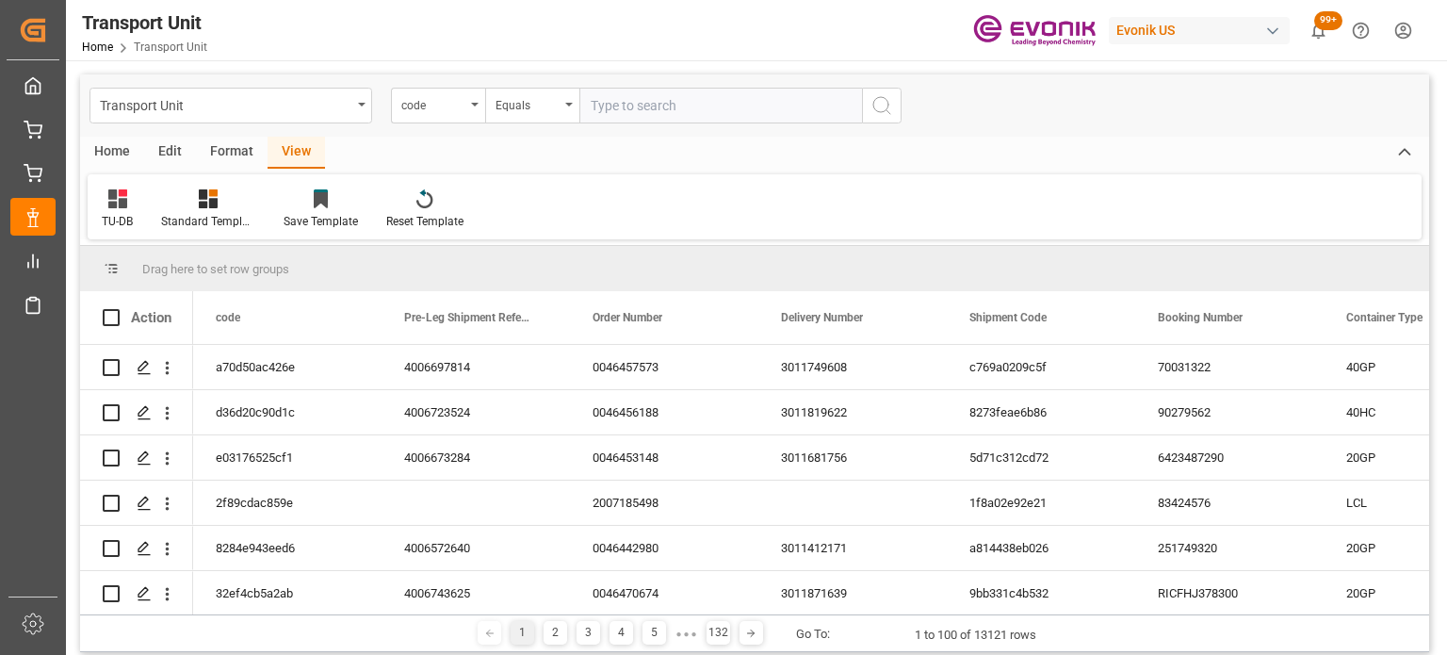
click at [116, 152] on div "Home" at bounding box center [112, 153] width 64 height 32
click at [145, 227] on div "Download" at bounding box center [128, 221] width 52 height 17
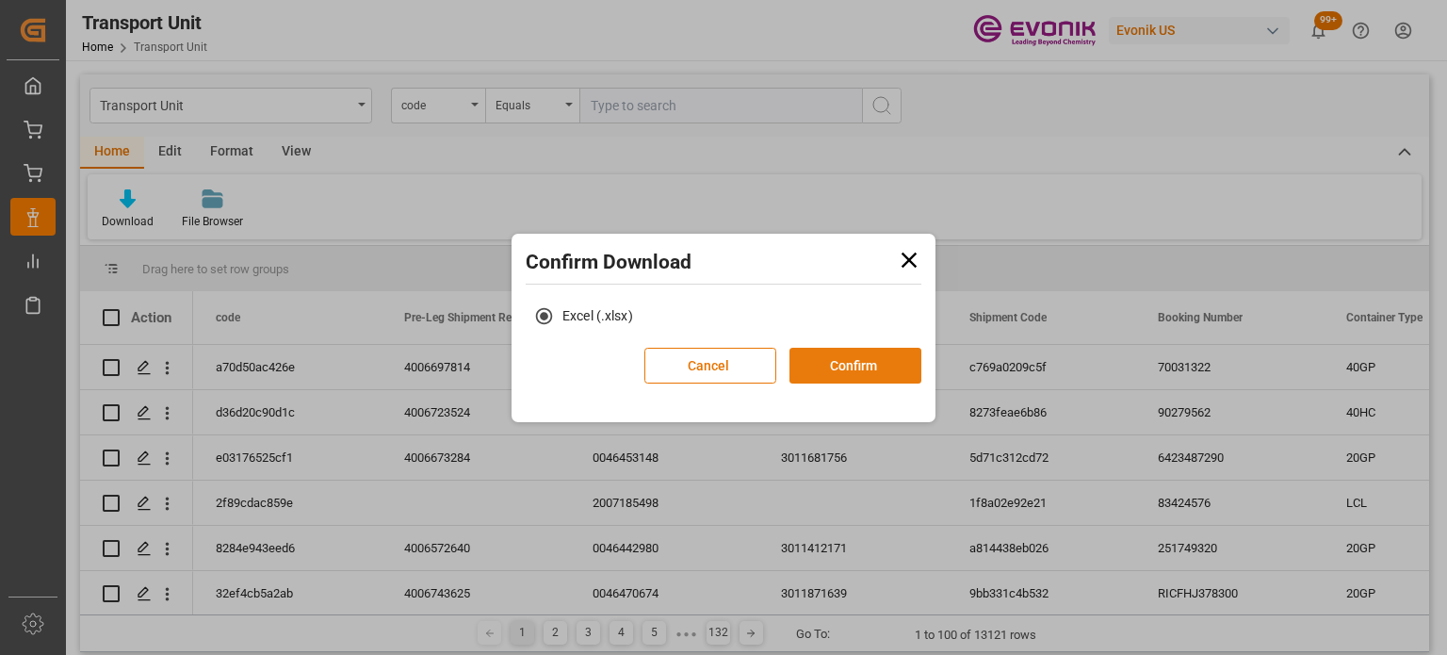
click at [837, 356] on button "Confirm" at bounding box center [856, 366] width 132 height 36
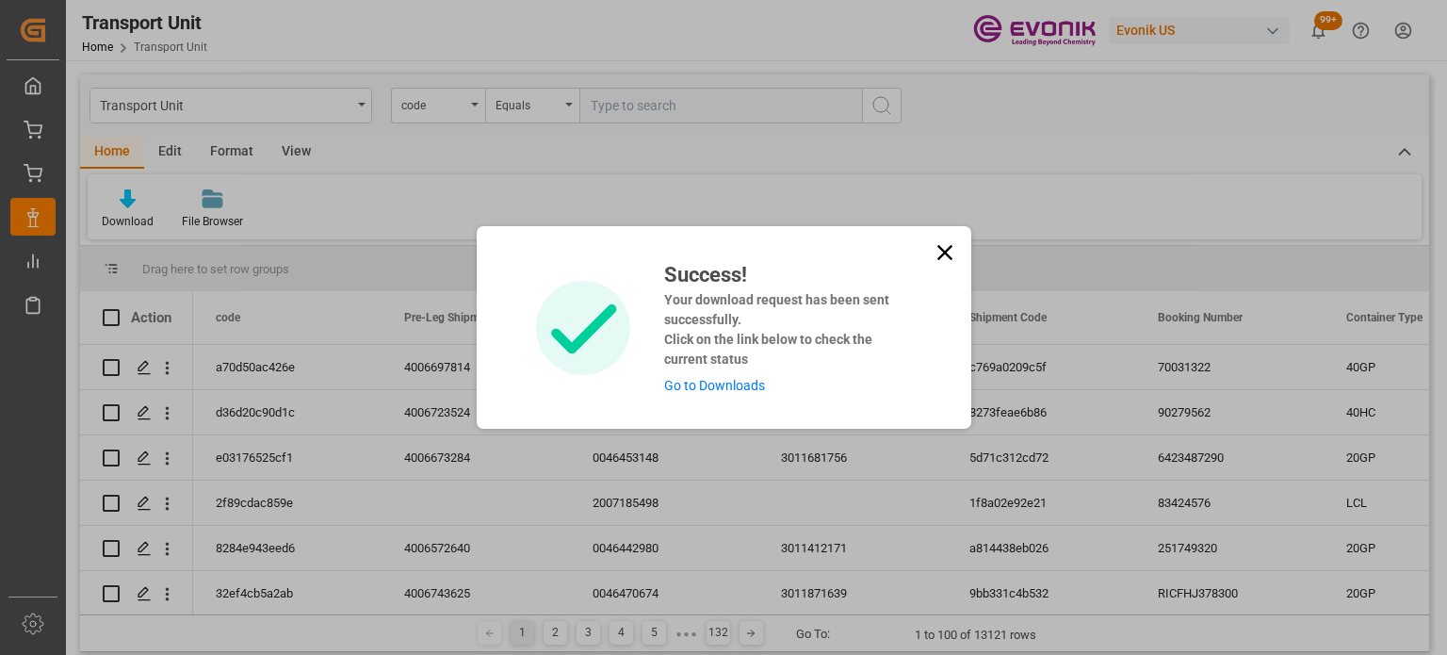
click at [706, 397] on div "Success! Your download request has been sent successfully. Click on the link be…" at bounding box center [724, 327] width 495 height 203
click at [708, 387] on link "Go to Downloads" at bounding box center [714, 385] width 101 height 15
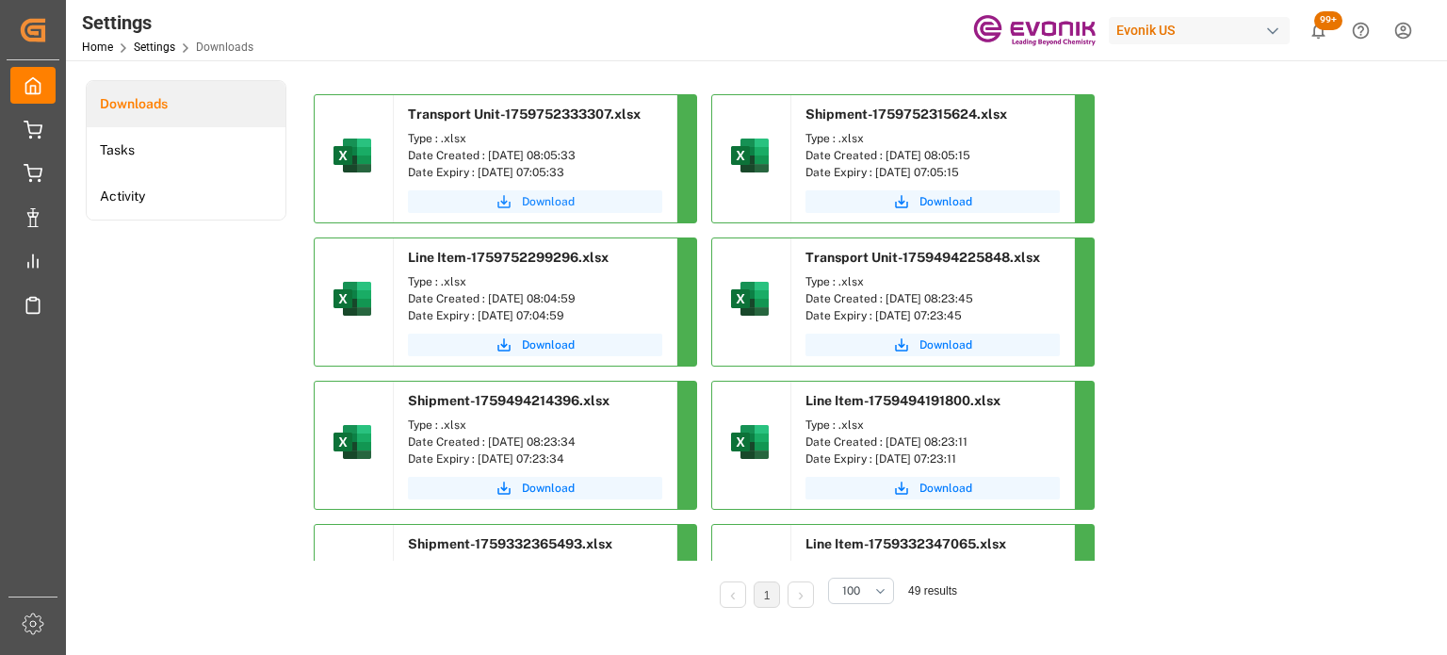
click at [577, 199] on button "Download" at bounding box center [535, 201] width 254 height 23
click at [537, 350] on span "Download" at bounding box center [548, 344] width 53 height 17
click at [935, 201] on span "Download" at bounding box center [946, 201] width 53 height 17
